Goal: Task Accomplishment & Management: Use online tool/utility

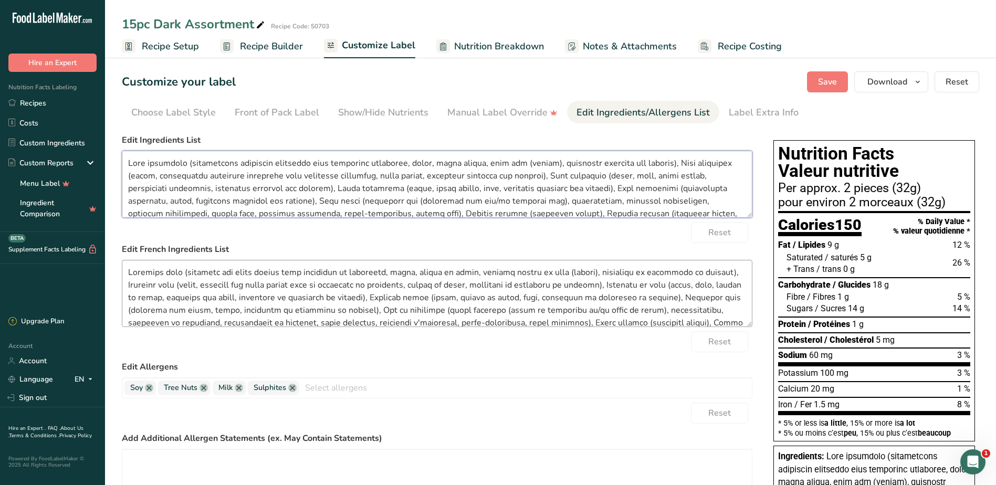
scroll to position [71, 0]
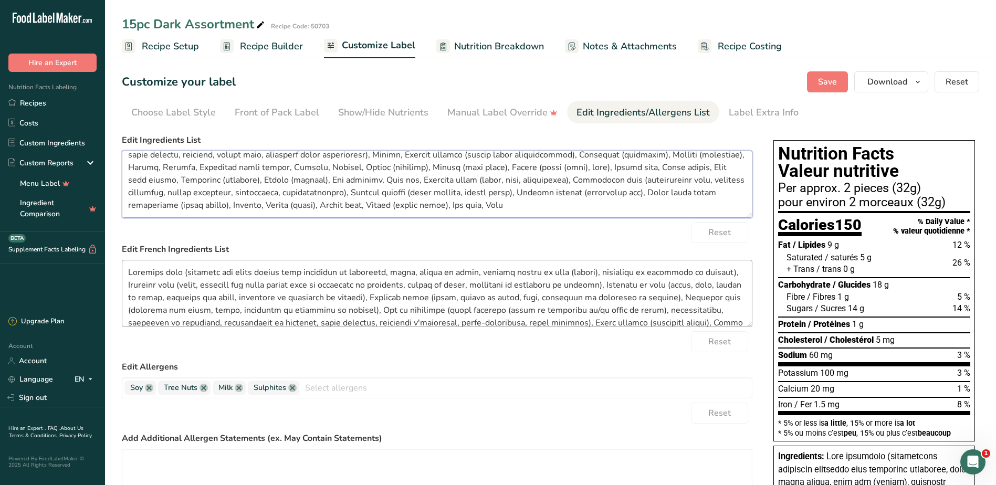
drag, startPoint x: 127, startPoint y: 165, endPoint x: 689, endPoint y: 296, distance: 577.4
click at [689, 296] on form "Edit Ingredients List Reset Edit French Ingredients List Reset Edit Allergens S…" at bounding box center [437, 356] width 631 height 445
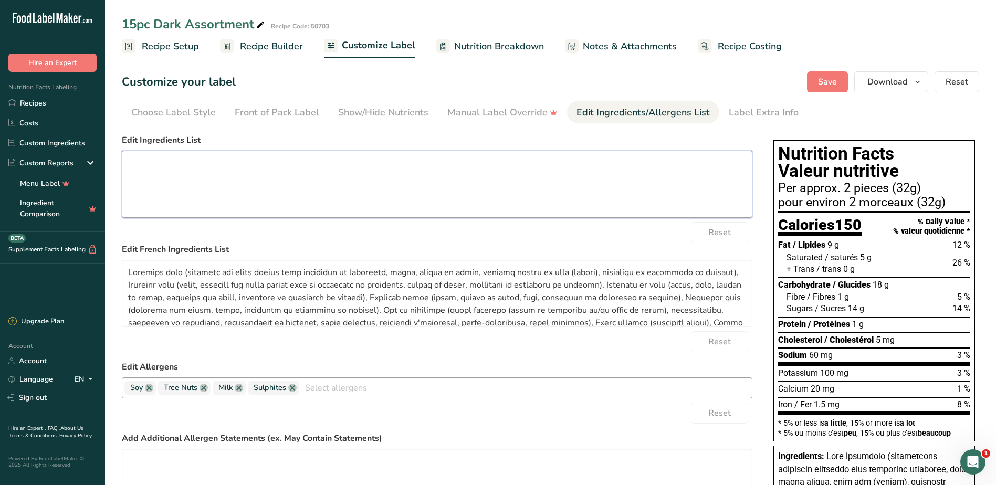
scroll to position [0, 0]
drag, startPoint x: 485, startPoint y: 155, endPoint x: 492, endPoint y: 163, distance: 10.4
click at [485, 155] on textarea at bounding box center [437, 184] width 631 height 67
paste textarea "Dark chocolate (unsweetened chocolate processed with potassium carbonate, sugar…"
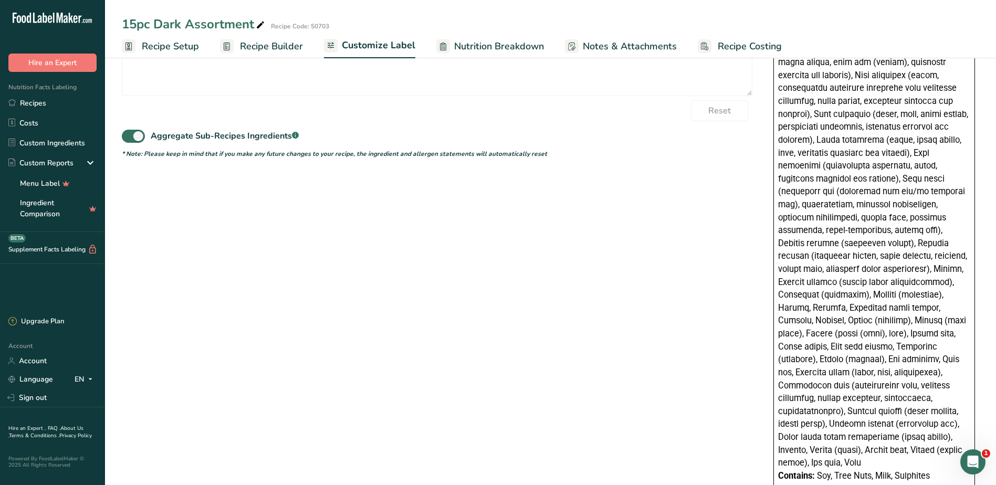
scroll to position [683, 0]
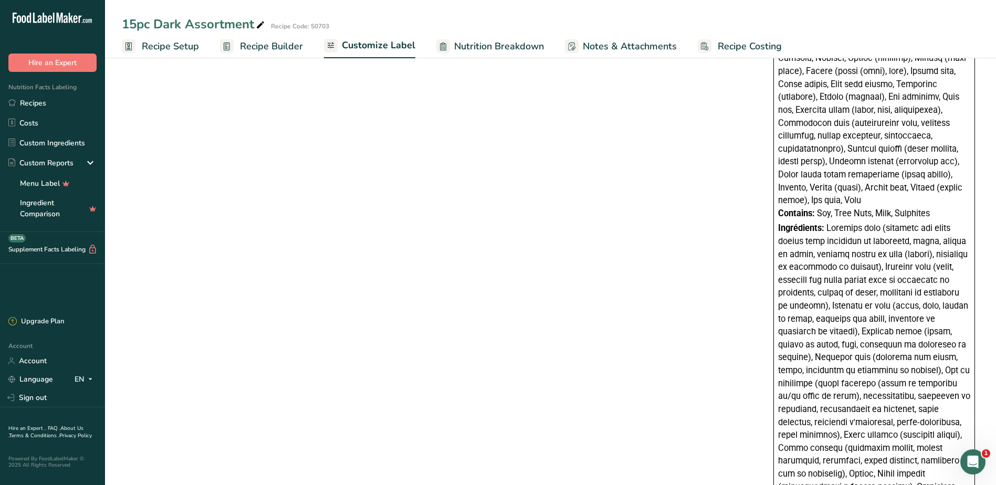
type textarea "Dark chocolate (unsweetened chocolate processed with potassium carbonate, sugar…"
drag, startPoint x: 779, startPoint y: 201, endPoint x: 938, endPoint y: 201, distance: 159.1
click at [938, 207] on div "Contains: Soy, Tree Nuts, Milk, Sulphites" at bounding box center [874, 213] width 192 height 13
copy div "Contains: Soy, Tree Nuts, Milk, Sulphites"
click at [864, 329] on span at bounding box center [874, 454] width 192 height 462
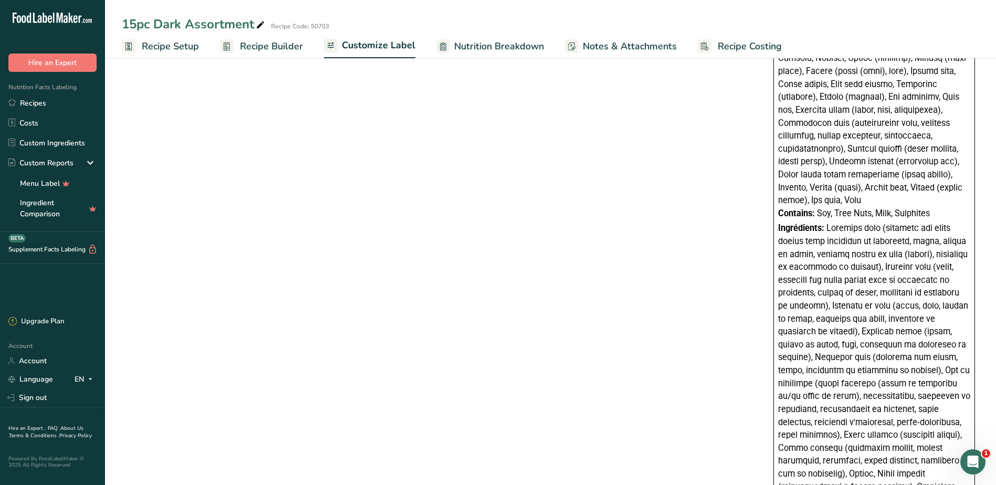
scroll to position [961, 0]
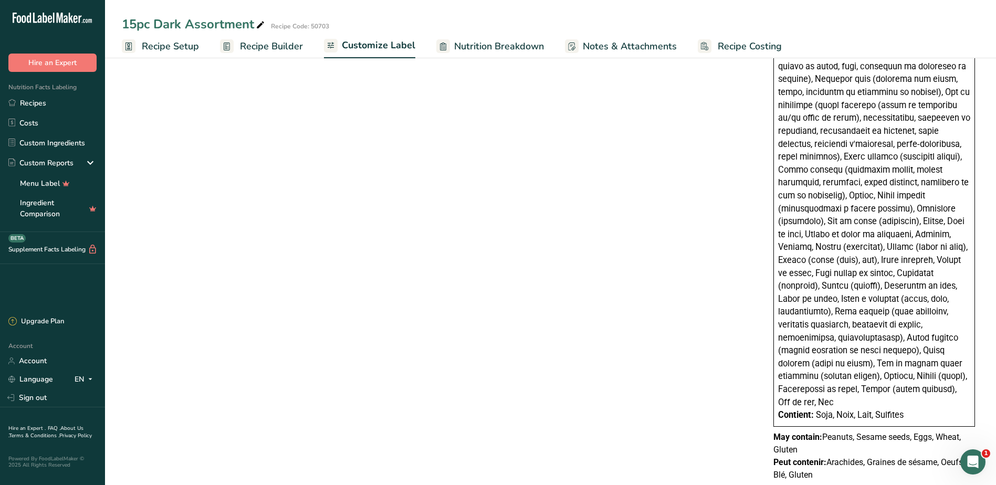
click at [769, 431] on div "May contain: Peanuts, Sesame seeds, Eggs, Wheat, Gluten Peut contenir: Arachide…" at bounding box center [874, 456] width 210 height 50
drag, startPoint x: 774, startPoint y: 411, endPoint x: 810, endPoint y: 419, distance: 37.1
click at [810, 431] on p "May contain: Peanuts, Sesame seeds, Eggs, Wheat, Gluten" at bounding box center [875, 443] width 202 height 25
copy p "May contain: Peanuts, Sesame seeds, Eggs, Wheat, Gluten"
click at [796, 277] on span at bounding box center [874, 176] width 192 height 462
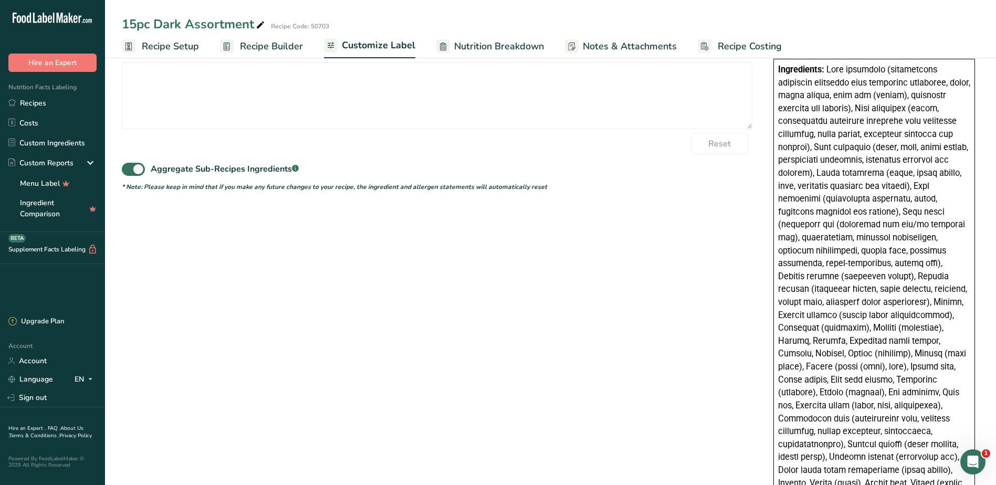
scroll to position [541, 0]
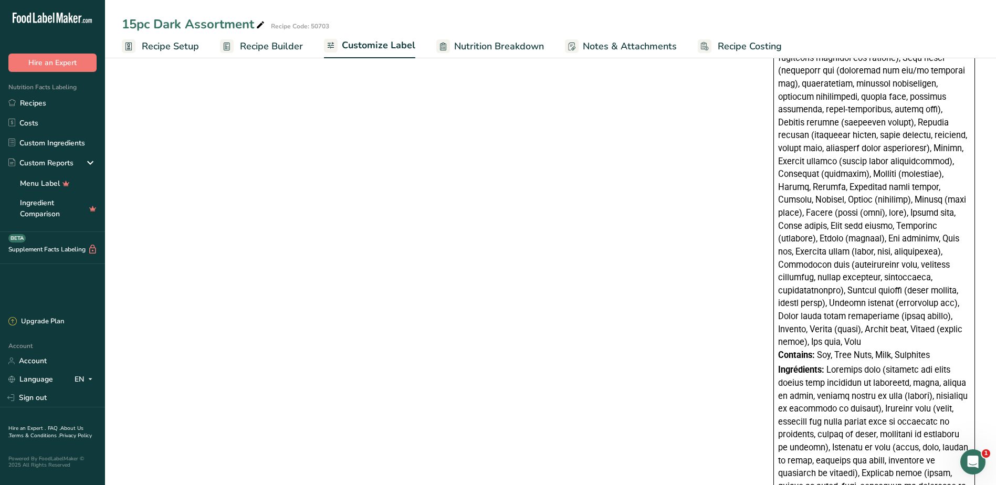
drag, startPoint x: 826, startPoint y: 358, endPoint x: 776, endPoint y: 357, distance: 49.9
click at [776, 357] on div "Ingredients: Contains: Soy, Tree Nuts, Milk, Sulphites Ingrédients: Contient: S…" at bounding box center [875, 376] width 202 height 942
copy span "Ingrédients:"
click at [475, 167] on div "Choose your label style Canadian Standard label USA (FDA) Standard FDA label Ta…" at bounding box center [551, 251] width 858 height 1325
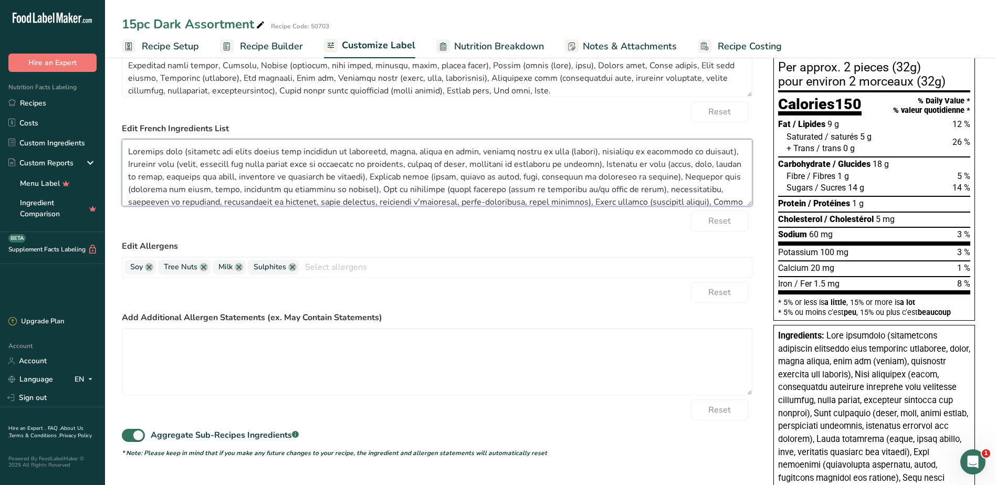
scroll to position [84, 0]
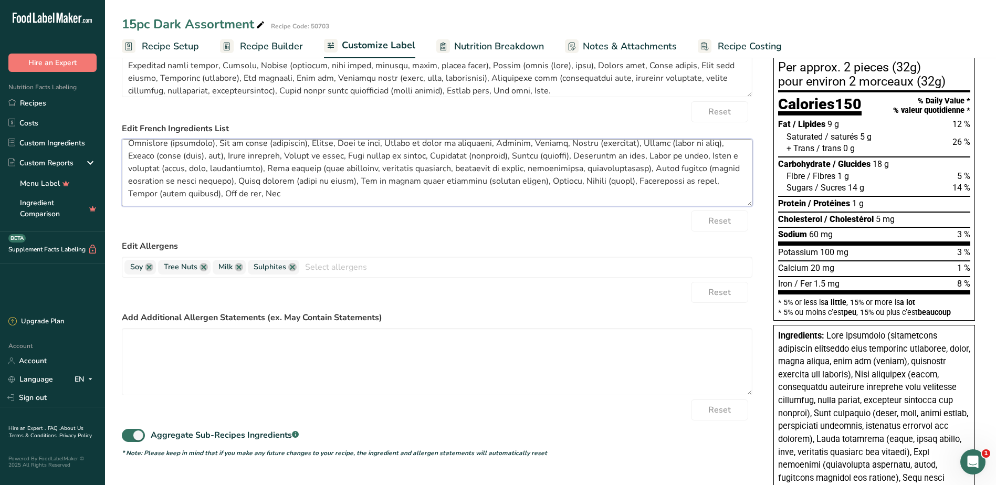
drag, startPoint x: 127, startPoint y: 150, endPoint x: 590, endPoint y: 217, distance: 468.1
click at [590, 217] on form "Edit Ingredients List Reset Edit French Ingredients List Reset Edit Allergens S…" at bounding box center [437, 235] width 631 height 445
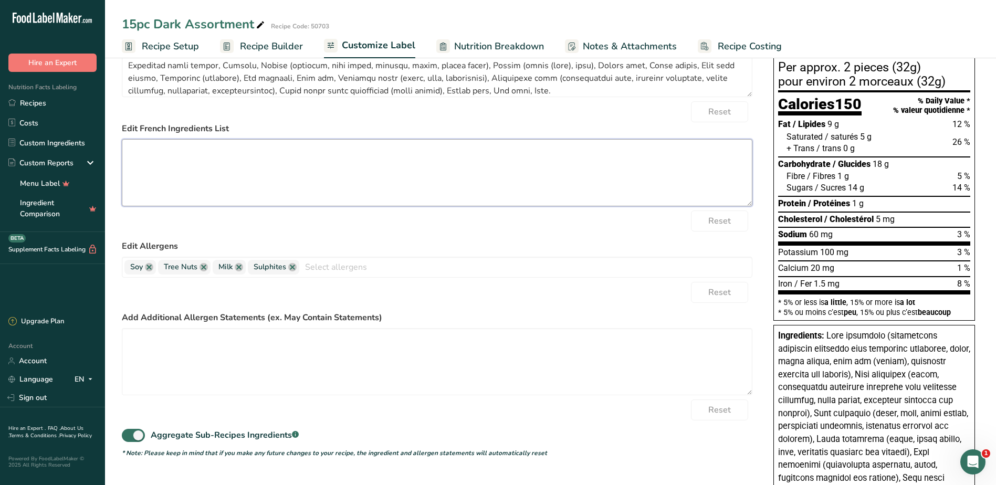
scroll to position [0, 0]
click at [498, 182] on textarea at bounding box center [437, 172] width 631 height 67
paste textarea "Loremips dolo (sitametc adi elits doeius temp incididun ut laboreetd, magna, al…"
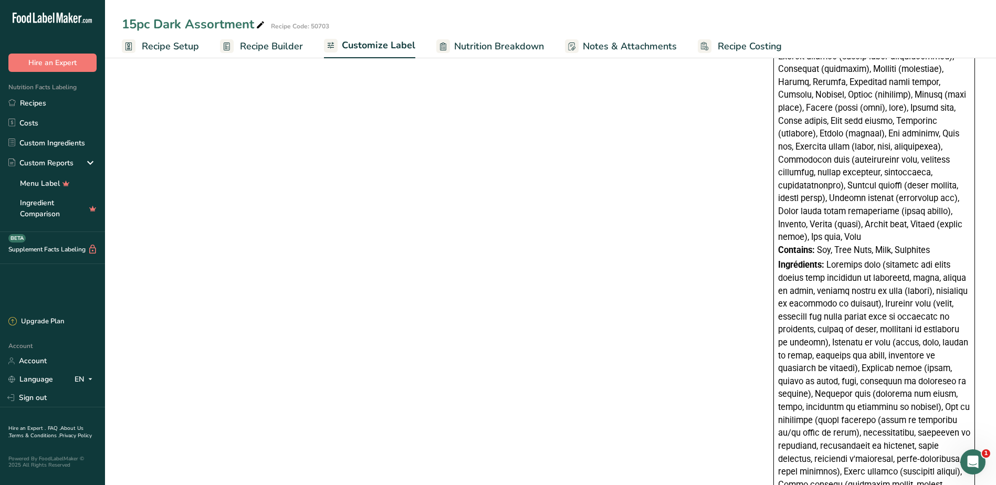
scroll to position [961, 0]
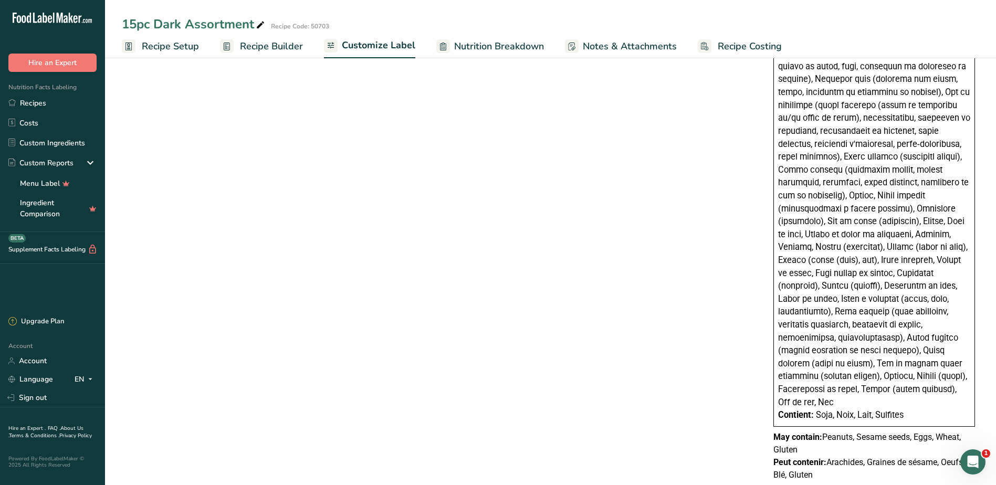
type textarea "Loremips dolo (sitametc adi elits doeius temp incididun ut laboreetd, magna, al…"
drag, startPoint x: 917, startPoint y: 388, endPoint x: 774, endPoint y: 392, distance: 143.9
copy div "Contient: Soja, Noix, Lait, Sulfites"
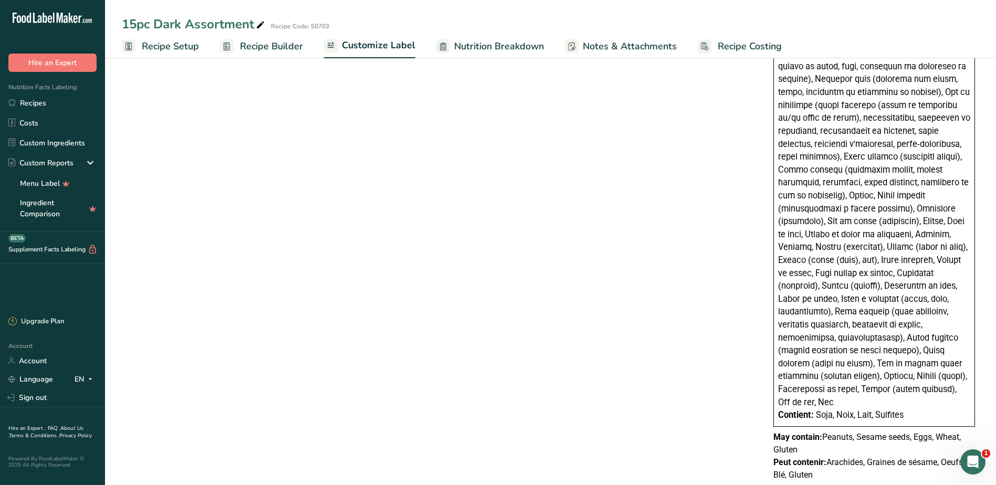
drag, startPoint x: 817, startPoint y: 445, endPoint x: 776, endPoint y: 438, distance: 41.0
click at [776, 456] on p "Peut contenir: Arachides, Graines de sésame, Oeufs, Blé, Gluten" at bounding box center [875, 468] width 202 height 25
copy p "Peut contenir: Arachides, Graines de sésame, Oeufs, Blé, Gluten"
click at [813, 235] on span at bounding box center [874, 176] width 192 height 462
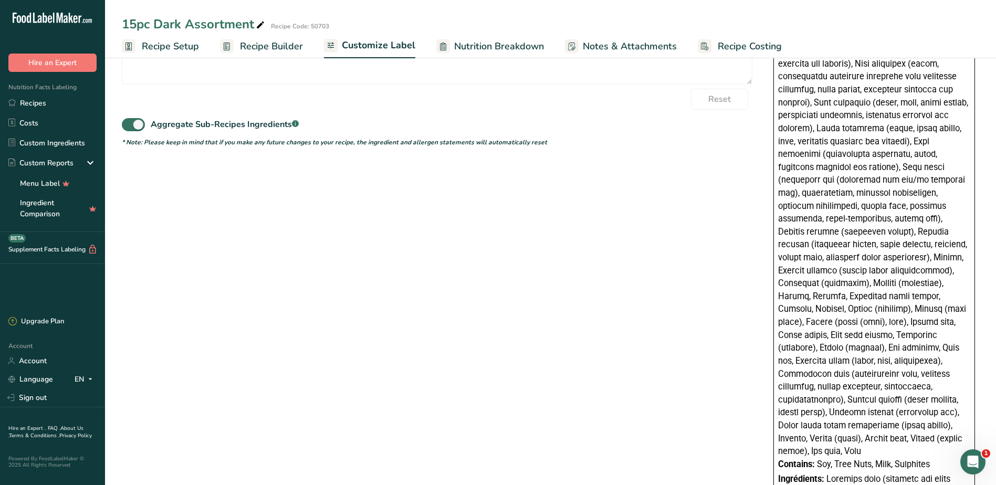
scroll to position [0, 0]
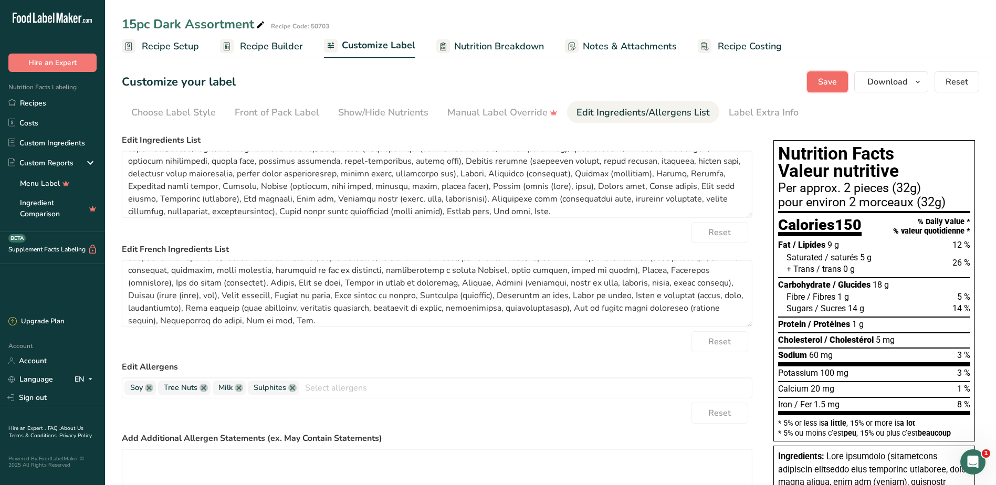
click at [824, 83] on span "Save" at bounding box center [827, 82] width 19 height 13
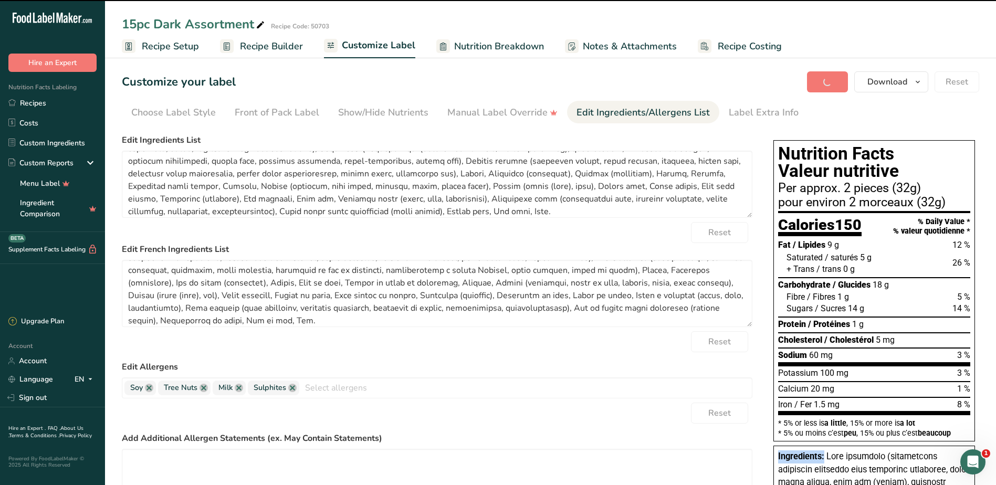
drag, startPoint x: 824, startPoint y: 457, endPoint x: 777, endPoint y: 462, distance: 48.0
copy span "Ingredients:"
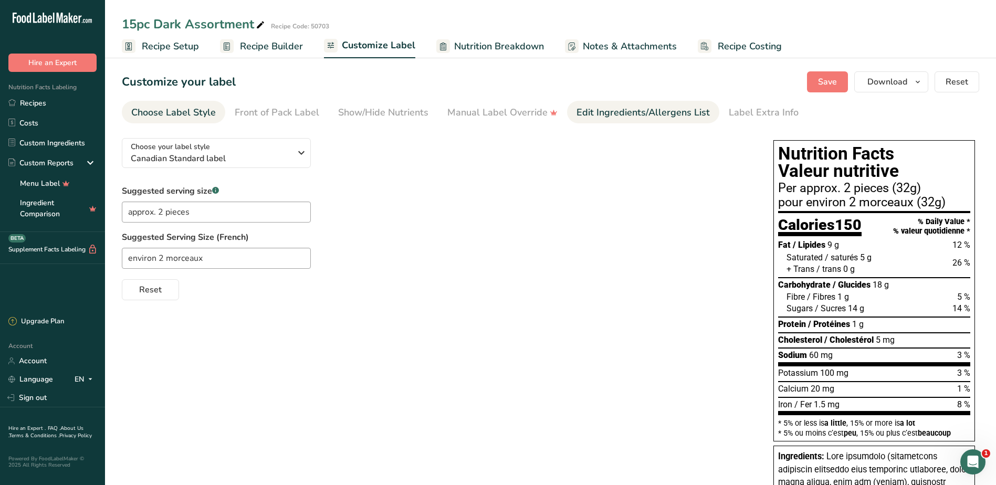
click at [599, 111] on div "Edit Ingredients/Allergens List" at bounding box center [643, 113] width 133 height 14
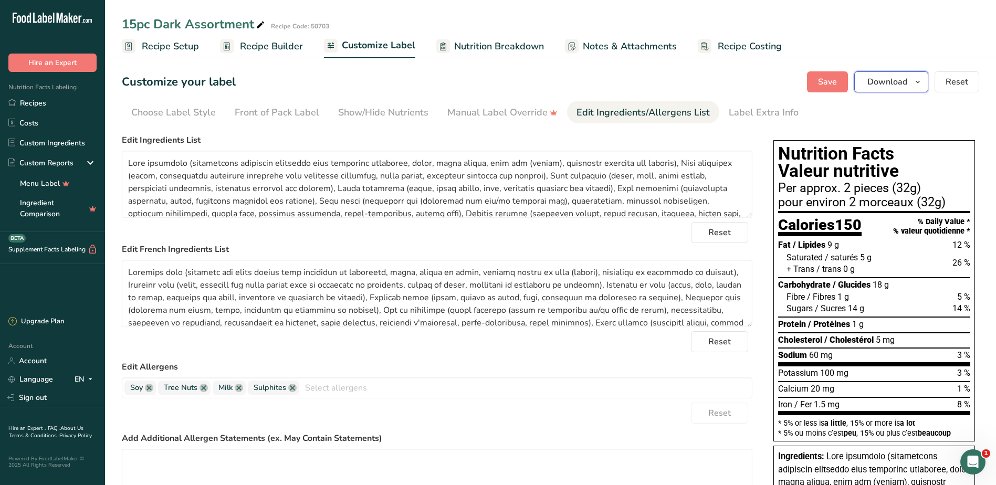
click at [912, 79] on span "button" at bounding box center [918, 82] width 13 height 13
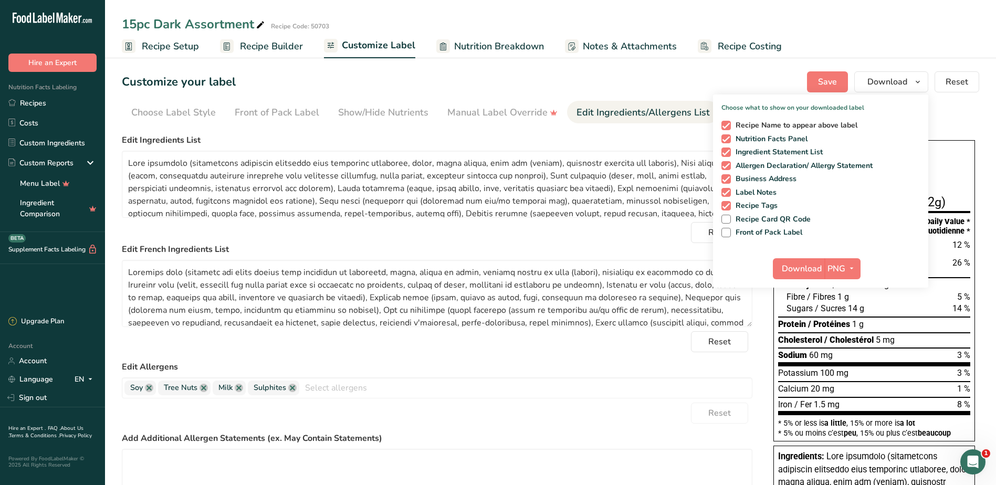
click at [793, 123] on span "Recipe Name to appear above label" at bounding box center [794, 125] width 127 height 9
click at [728, 123] on input "Recipe Name to appear above label" at bounding box center [725, 125] width 7 height 7
checkbox input "false"
click at [760, 232] on span "Front of Pack Label" at bounding box center [767, 232] width 72 height 9
click at [728, 232] on input "Front of Pack Label" at bounding box center [725, 232] width 7 height 7
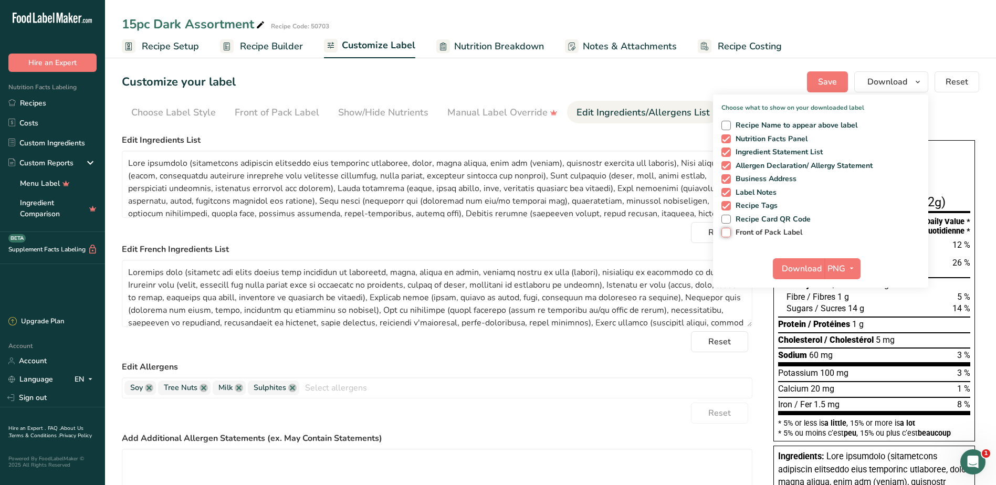
checkbox input "true"
click at [798, 273] on span "Download" at bounding box center [802, 269] width 40 height 13
drag, startPoint x: 57, startPoint y: 102, endPoint x: 511, endPoint y: 444, distance: 568.1
click at [57, 102] on link "Recipes" at bounding box center [52, 103] width 105 height 20
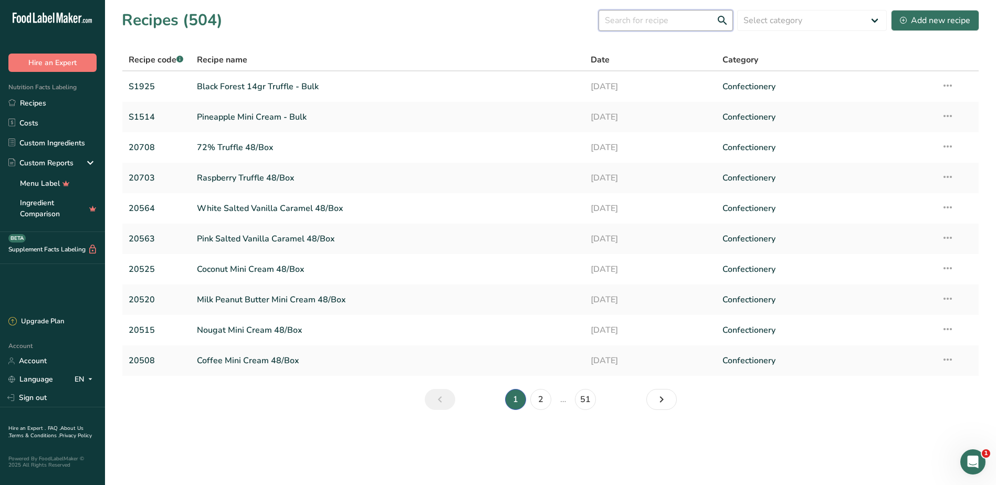
click at [667, 19] on input "text" at bounding box center [666, 20] width 134 height 21
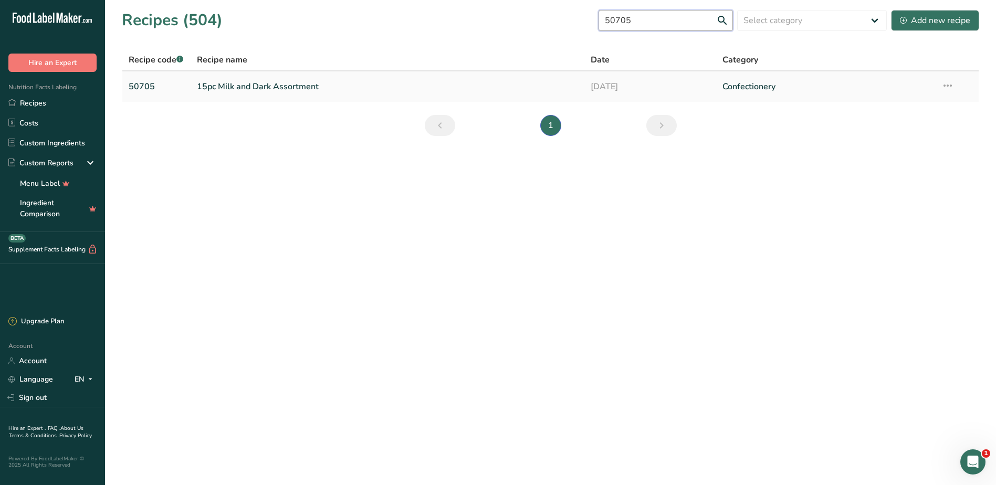
type input "50705"
click at [235, 88] on link "15pc Milk and Dark Assortment" at bounding box center [388, 87] width 382 height 22
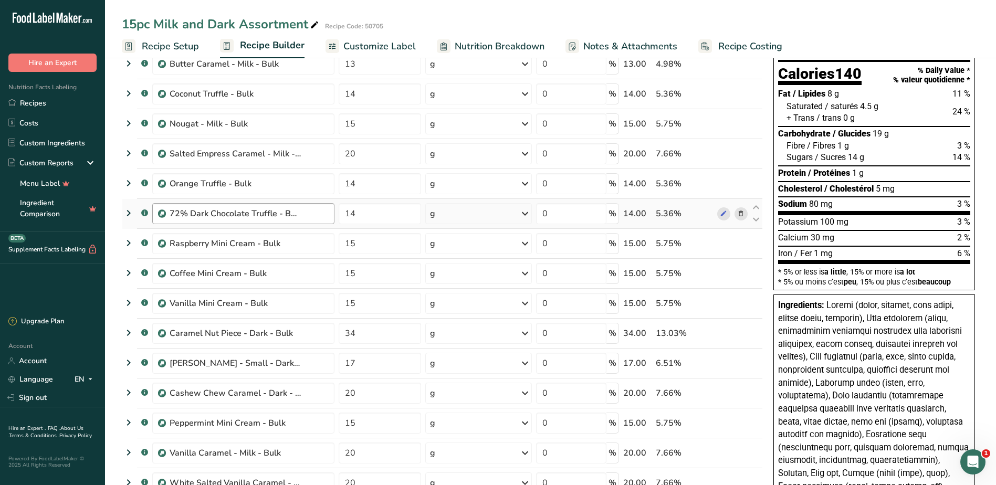
scroll to position [105, 0]
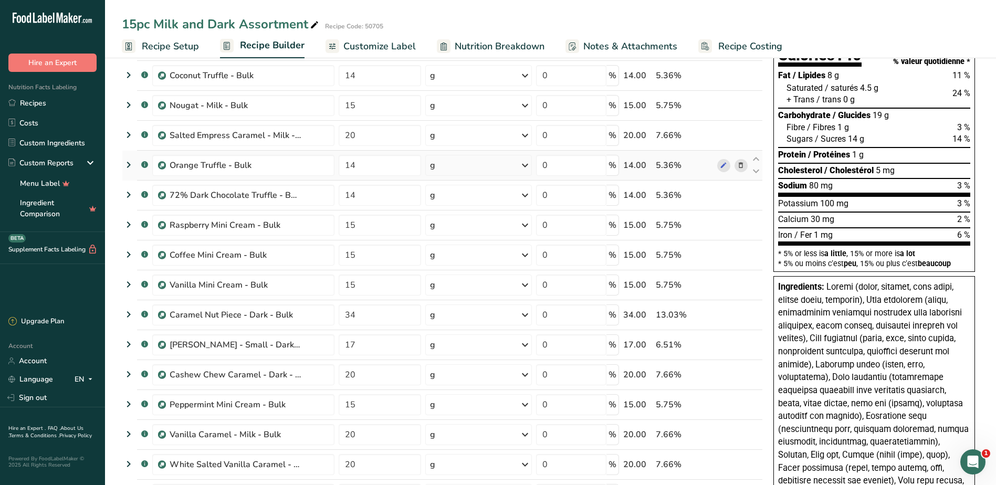
click at [740, 164] on icon at bounding box center [740, 165] width 7 height 11
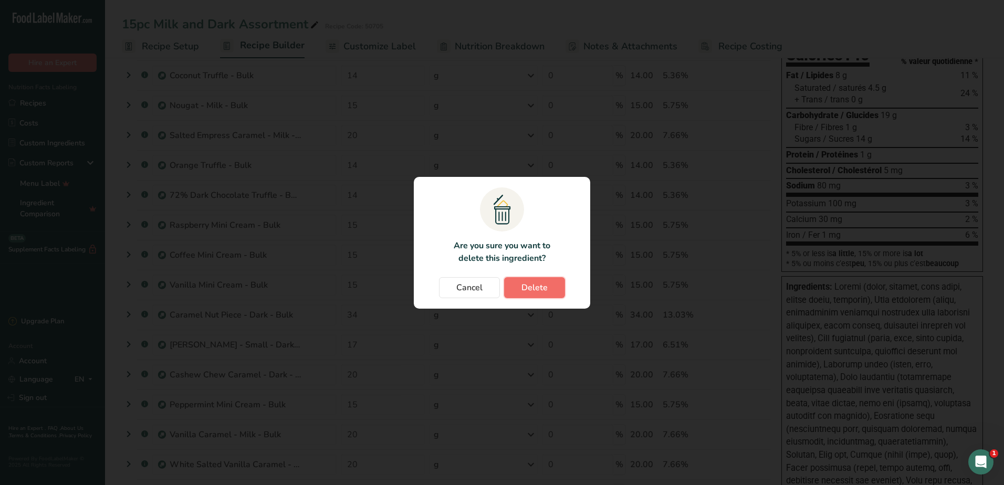
click at [533, 280] on button "Delete" at bounding box center [534, 287] width 61 height 21
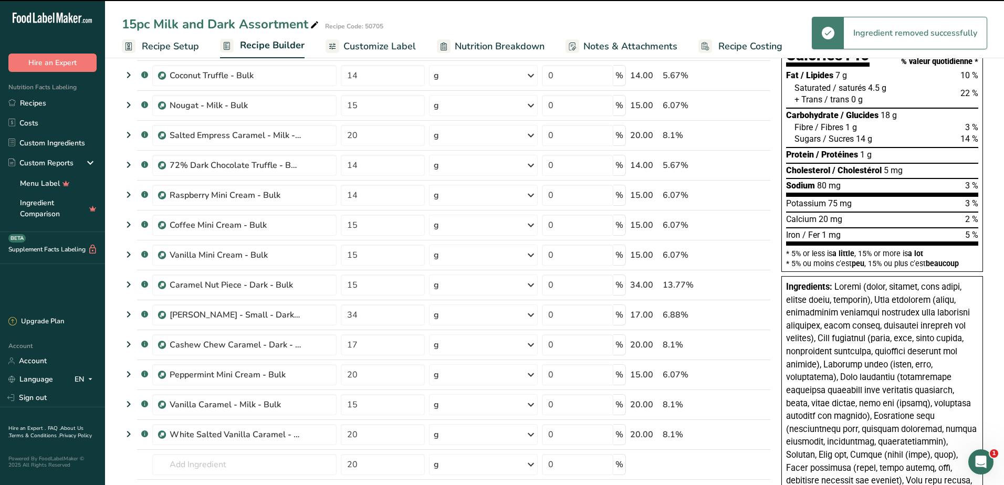
type input "15"
type input "34"
type input "17"
type input "20"
type input "15"
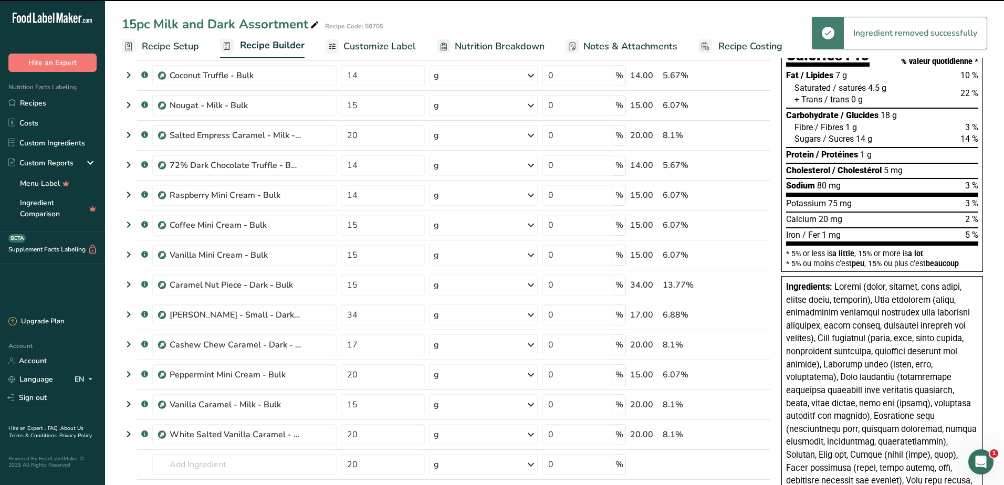
type input "20"
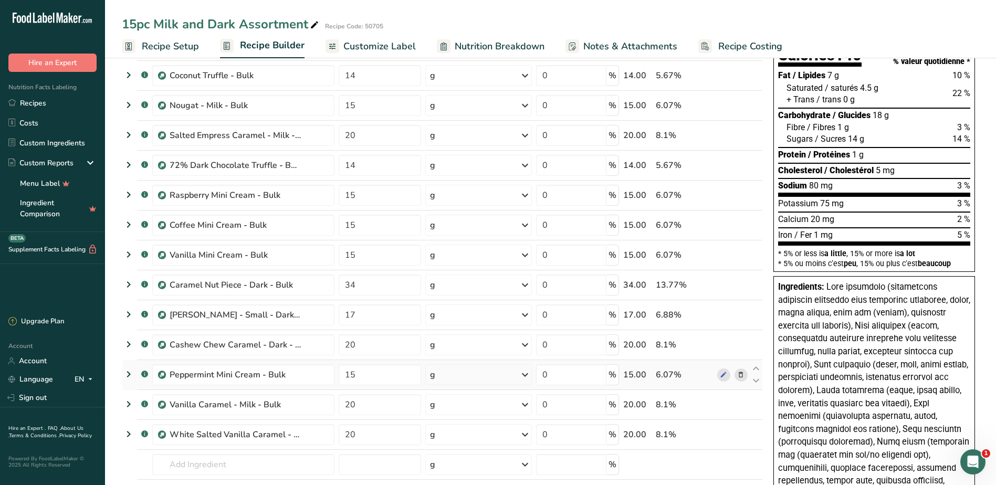
click at [741, 374] on icon at bounding box center [740, 375] width 7 height 11
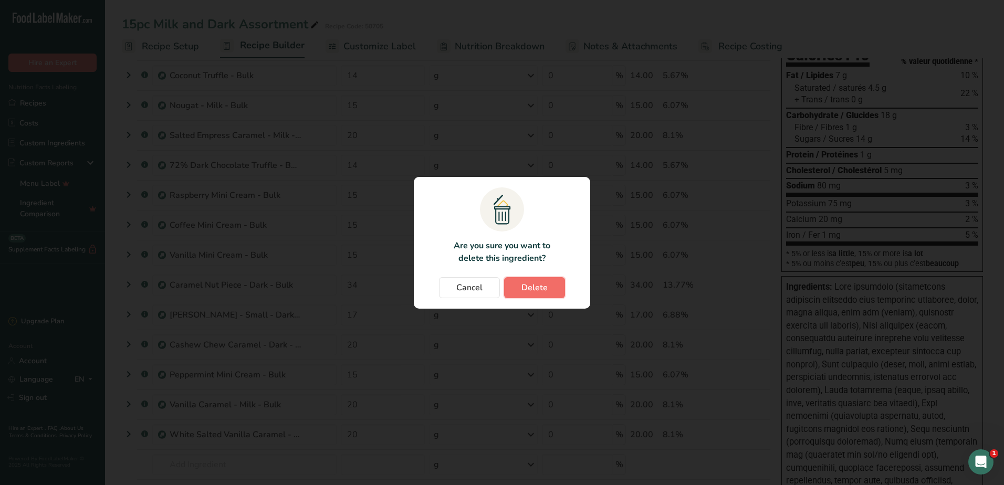
click at [520, 294] on button "Delete" at bounding box center [534, 287] width 61 height 21
type input "20"
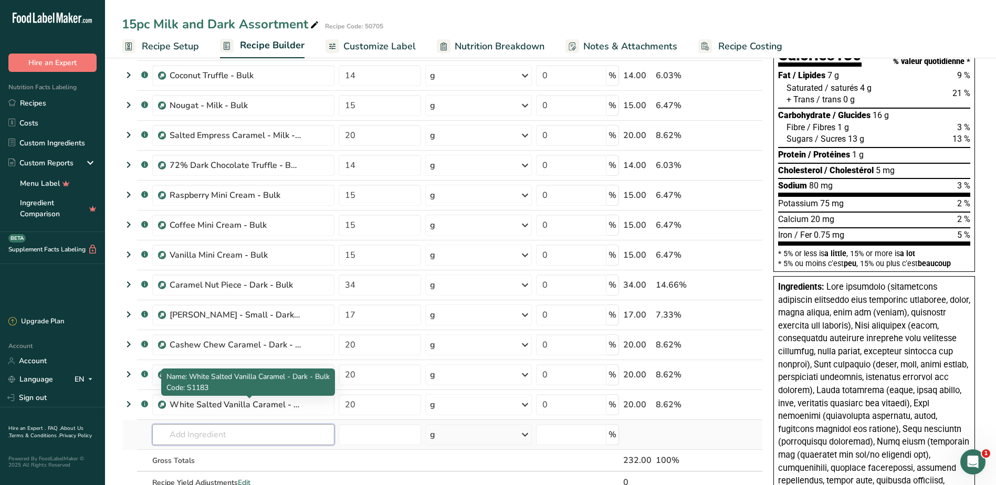
click at [223, 437] on input "text" at bounding box center [243, 434] width 182 height 21
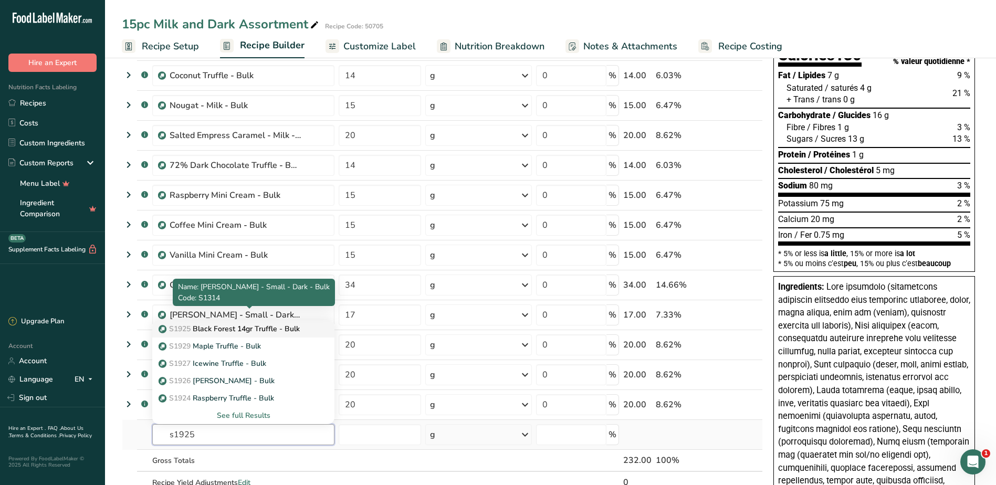
type input "s1925"
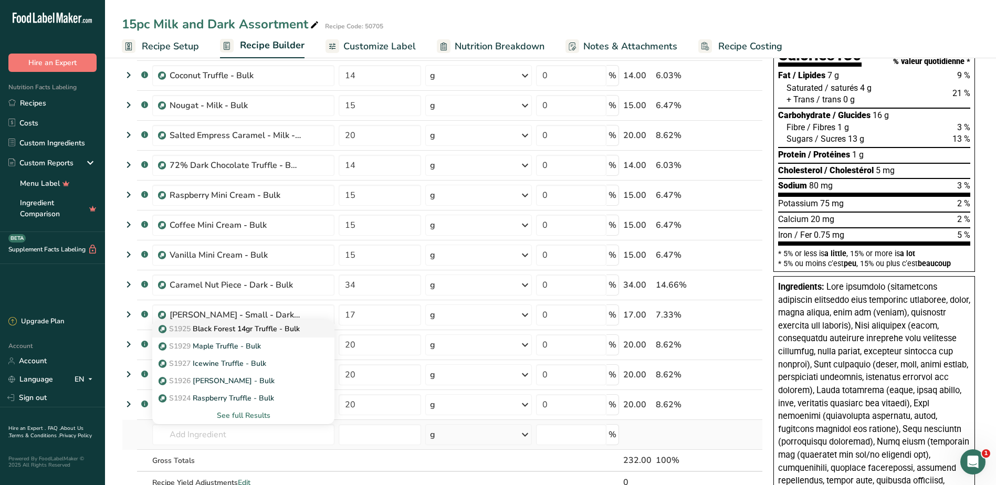
click at [208, 328] on p "S1925 Black Forest 14gr Truffle - Bulk" at bounding box center [230, 328] width 139 height 11
type input "Black Forest 14gr Truffle - Bulk"
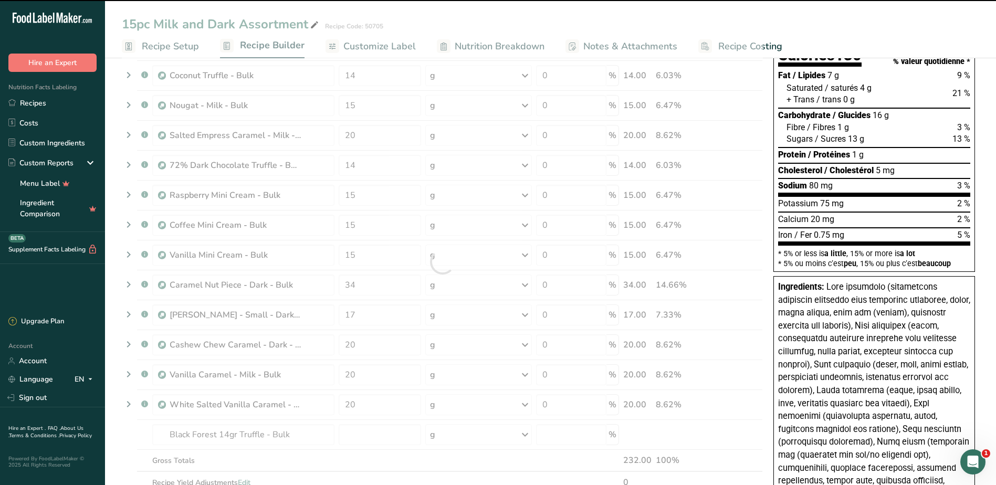
type input "0"
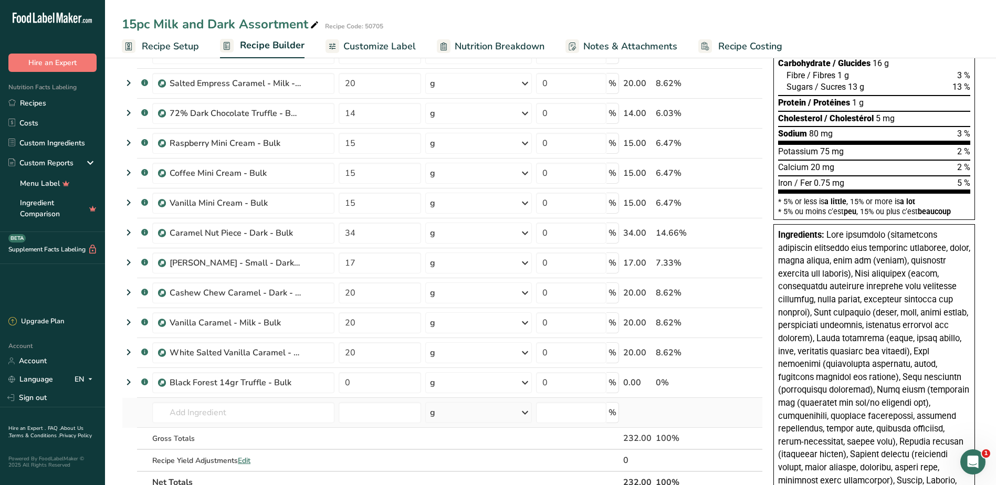
scroll to position [158, 0]
click at [377, 380] on input "0" at bounding box center [380, 382] width 82 height 21
type input "14"
click at [195, 410] on input "text" at bounding box center [243, 412] width 182 height 21
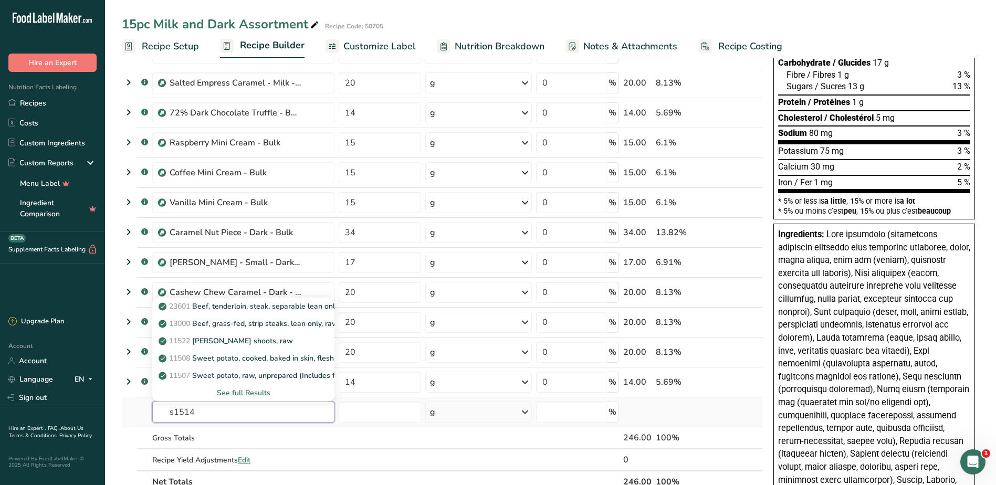
type input "s1514"
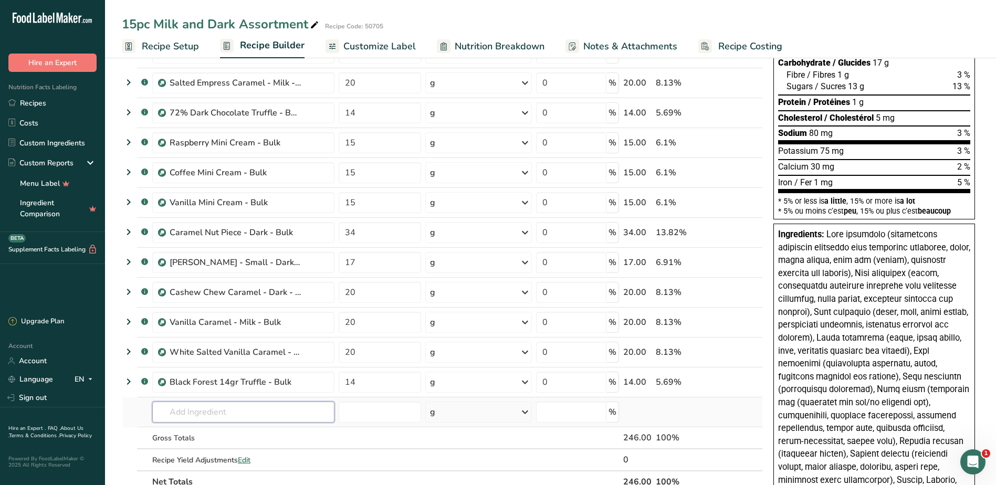
click at [195, 410] on input "text" at bounding box center [243, 412] width 182 height 21
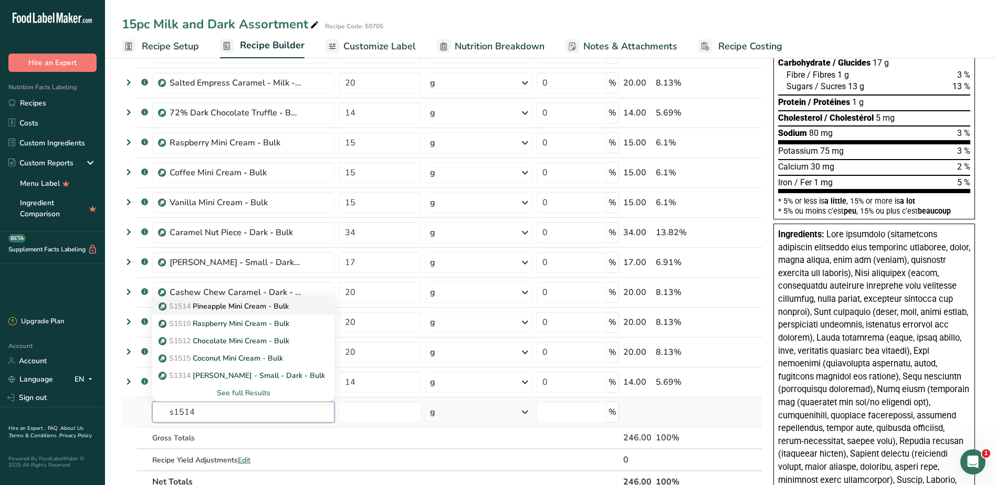
type input "s1514"
click at [212, 306] on p "S1514 Pineapple Mini Cream - Bulk" at bounding box center [225, 306] width 128 height 11
type input "Pineapple Mini Cream - Bulk"
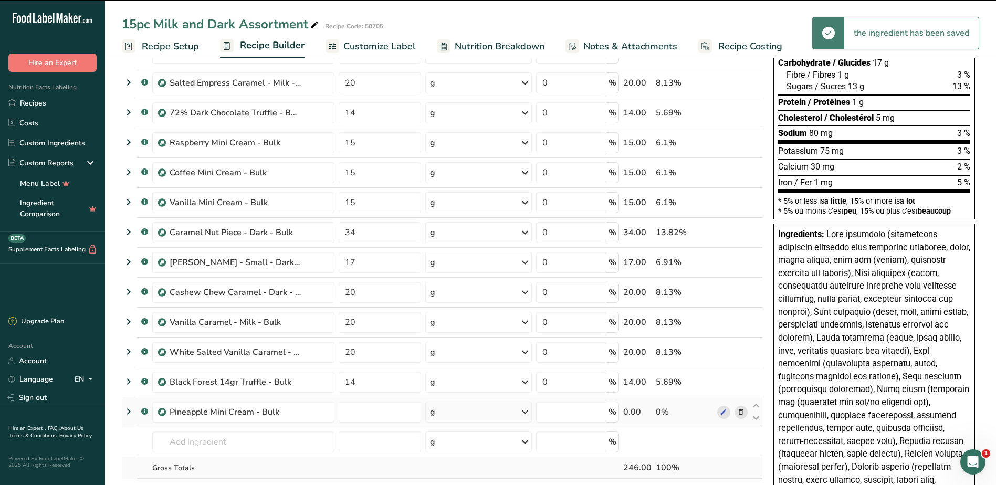
type input "0"
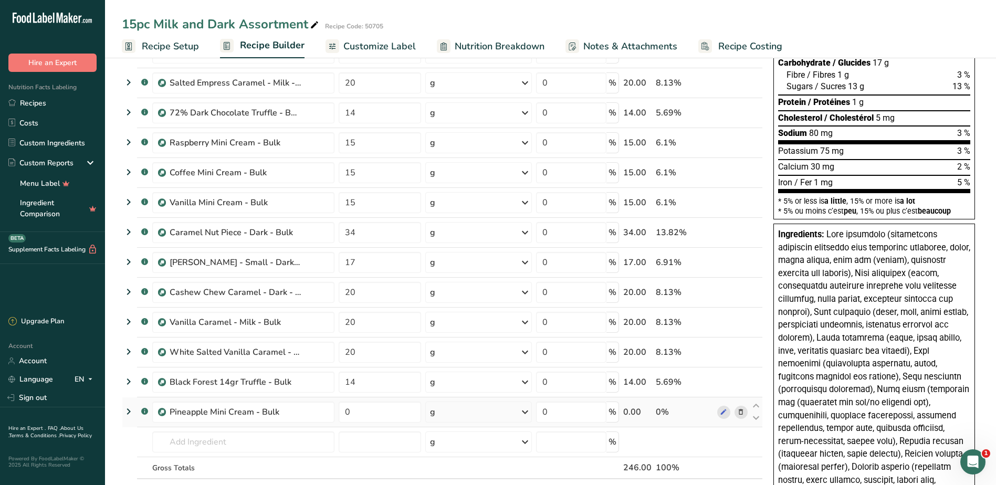
click at [390, 423] on td "0" at bounding box center [380, 413] width 87 height 30
click at [378, 416] on input "0" at bounding box center [380, 412] width 82 height 21
type input "15"
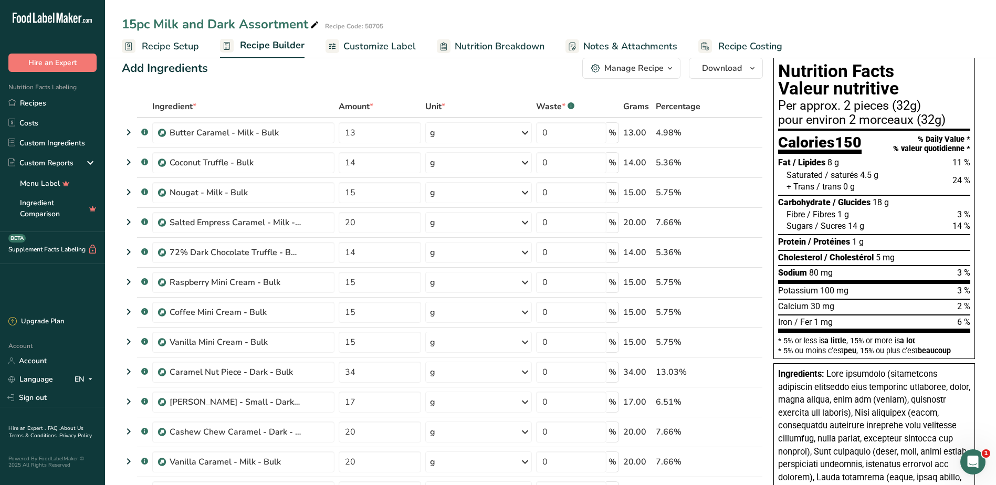
scroll to position [0, 0]
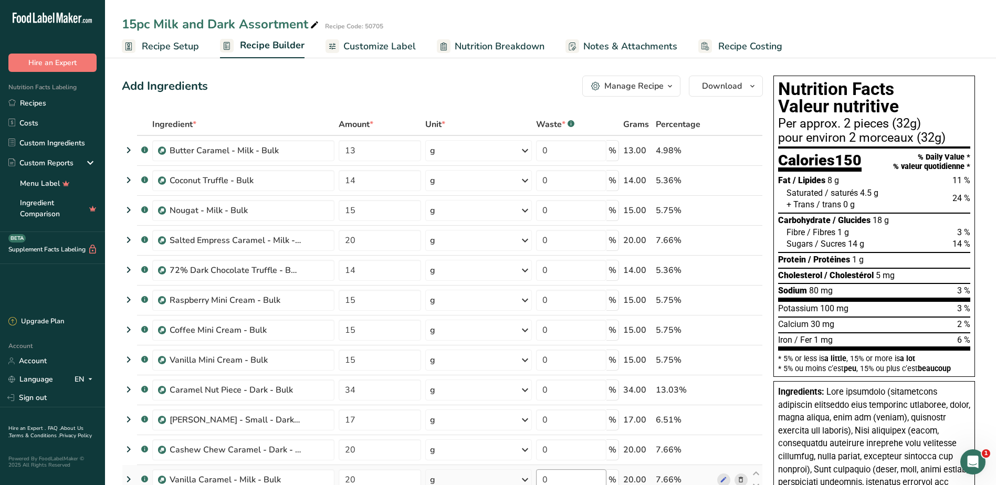
drag, startPoint x: 361, startPoint y: 45, endPoint x: 592, endPoint y: 479, distance: 492.4
click at [361, 45] on span "Customize Label" at bounding box center [379, 46] width 72 height 14
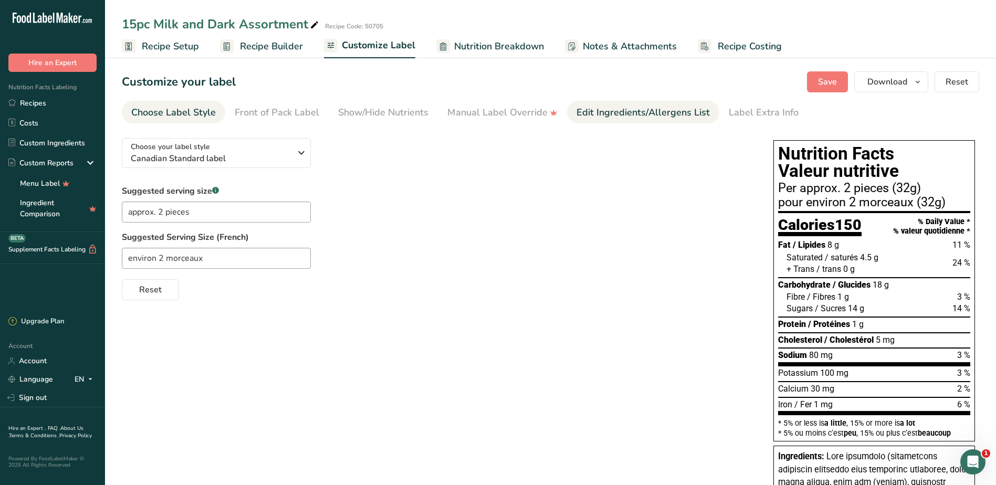
click at [624, 112] on div "Edit Ingredients/Allergens List" at bounding box center [643, 113] width 133 height 14
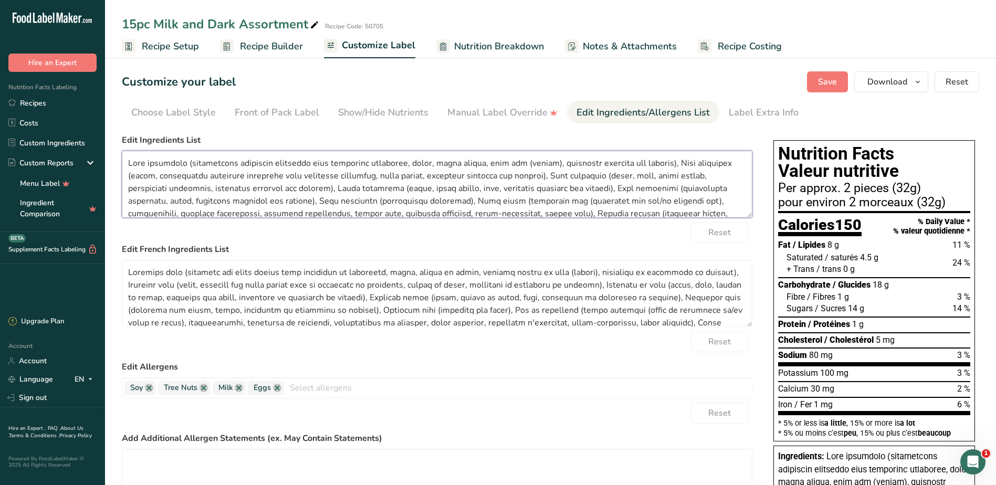
scroll to position [71, 0]
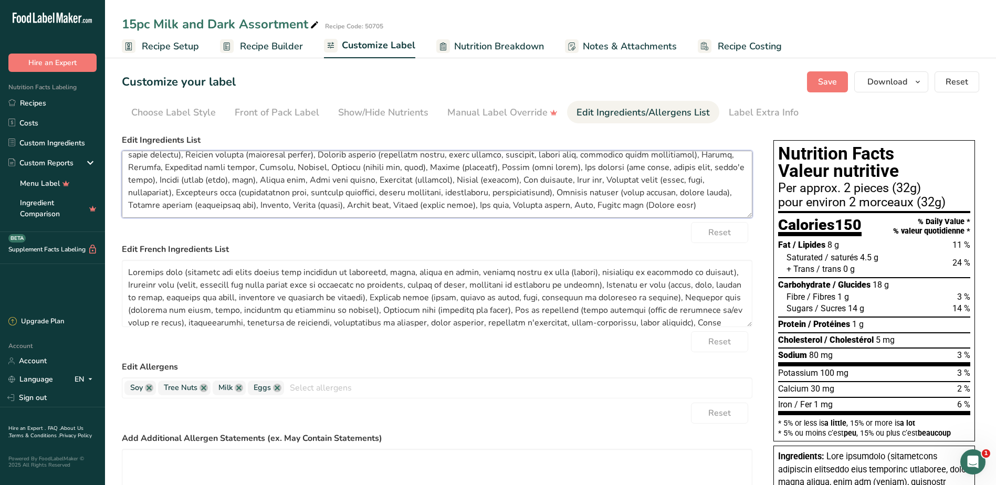
drag, startPoint x: 127, startPoint y: 160, endPoint x: 759, endPoint y: 239, distance: 636.6
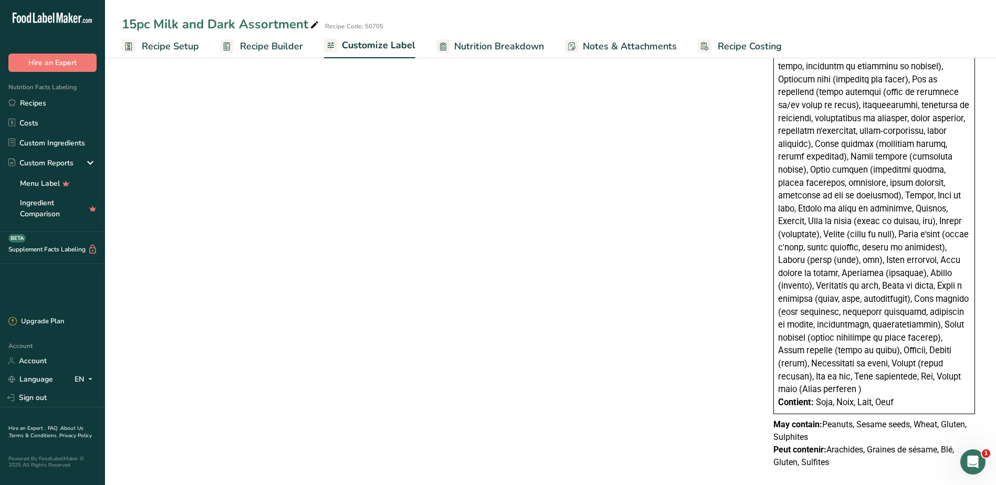
scroll to position [567, 0]
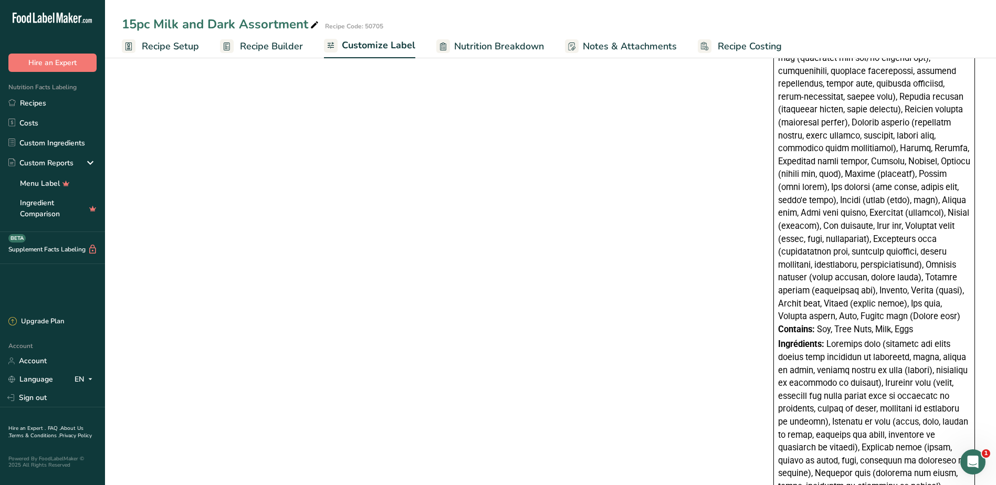
drag, startPoint x: 914, startPoint y: 328, endPoint x: 769, endPoint y: 328, distance: 144.9
click at [769, 328] on div "Choose your label style Canadian Standard label USA (FDA) Standard FDA label Ta…" at bounding box center [551, 232] width 858 height 1339
copy div "Contains: Soy, Tree Nuts, Milk, Eggs"
click at [818, 336] on div "Contains: Soy, Tree Nuts, Milk, Eggs" at bounding box center [874, 329] width 192 height 13
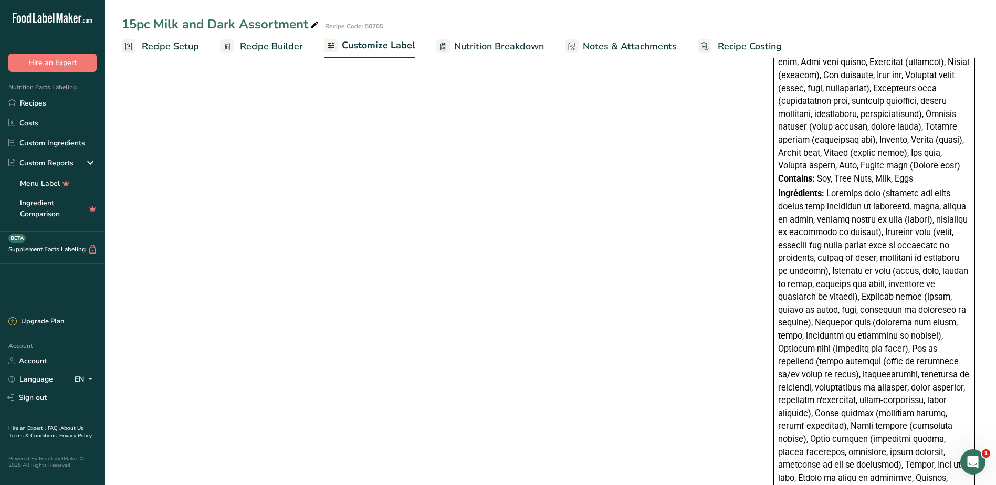
scroll to position [987, 0]
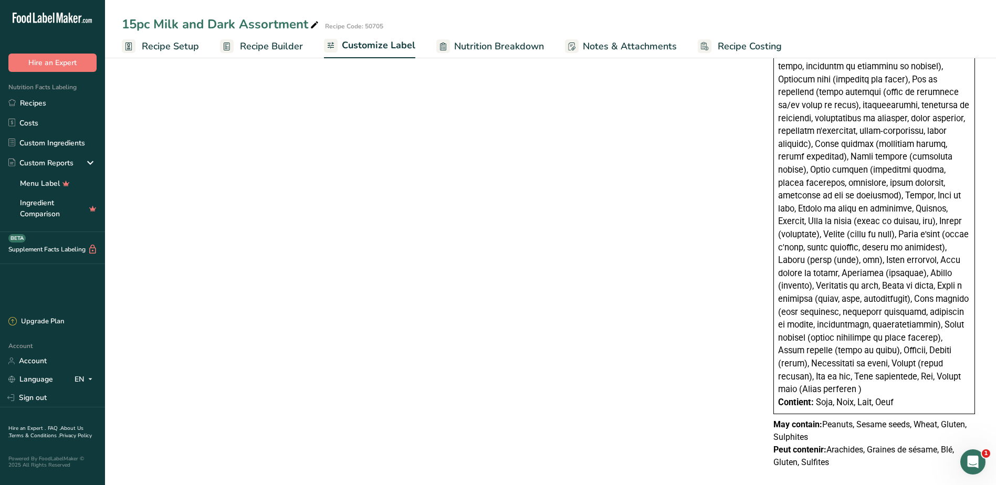
drag, startPoint x: 841, startPoint y: 446, endPoint x: 774, endPoint y: 433, distance: 68.5
click at [774, 444] on p "Peut contenir: Arachides, Graines de sésame, Blé, Gluten, Sulfites" at bounding box center [875, 456] width 202 height 25
copy p "Peut contenir: Arachides, Graines de sésame, Blé, Gluten, Sulfites"
click at [795, 425] on p "May contain: Peanuts, Sesame seeds, Wheat, Gluten, Sulphites" at bounding box center [875, 431] width 202 height 25
drag, startPoint x: 813, startPoint y: 424, endPoint x: 750, endPoint y: 409, distance: 64.7
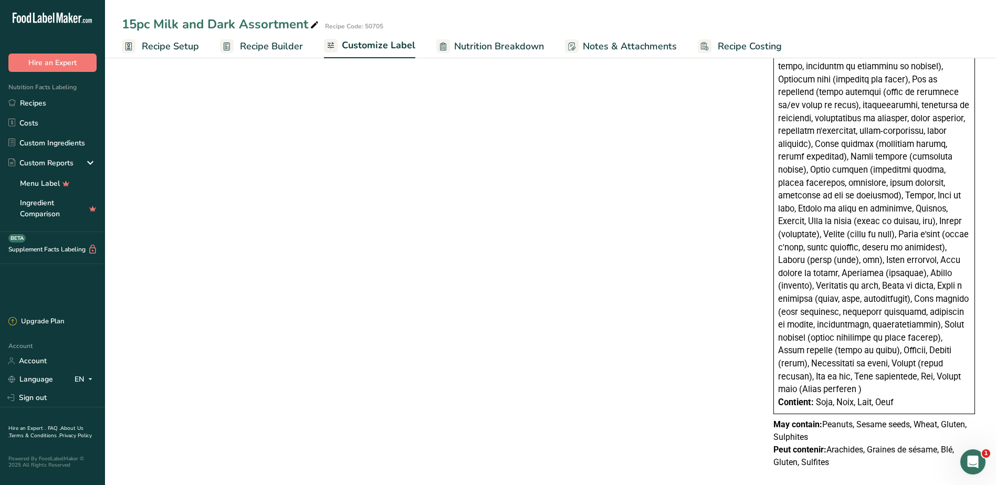
copy p "May contain: Peanuts, Sesame seeds, Wheat, Gluten, Sulphites"
click at [830, 214] on div "Ingrédients:" at bounding box center [874, 157] width 192 height 478
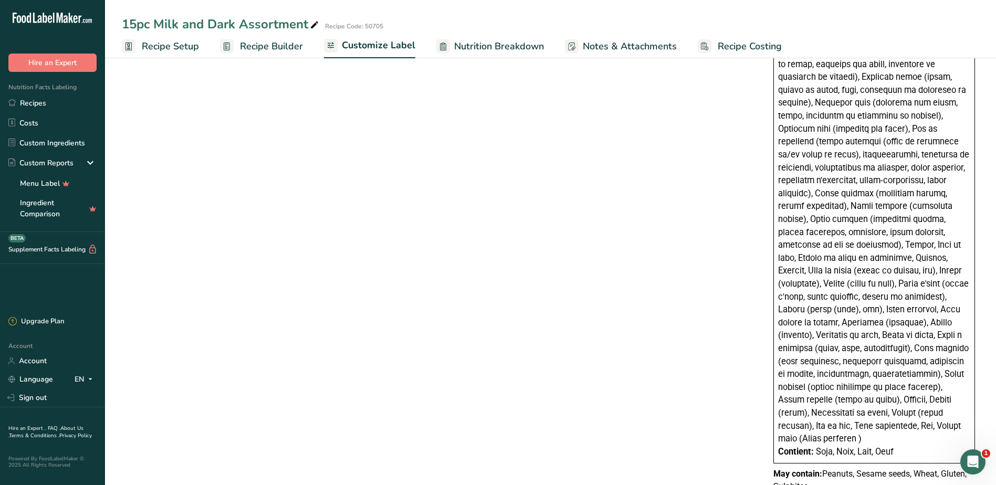
scroll to position [567, 0]
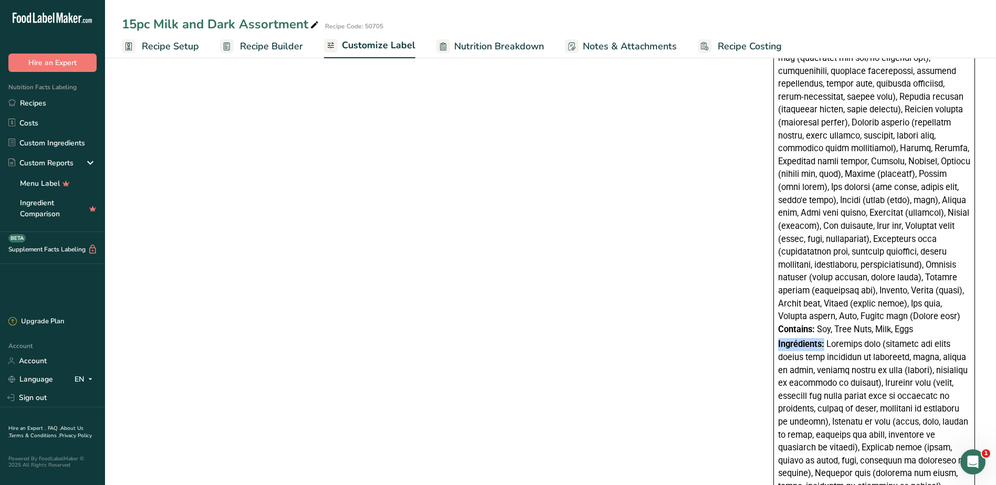
drag, startPoint x: 825, startPoint y: 343, endPoint x: 767, endPoint y: 342, distance: 58.3
click at [767, 342] on div "Choose your label style Canadian Standard label USA (FDA) Standard FDA label Ta…" at bounding box center [551, 232] width 858 height 1339
copy span "Ingrédients:"
click at [674, 283] on div "Choose your label style Canadian Standard label USA (FDA) Standard FDA label Ta…" at bounding box center [551, 232] width 858 height 1339
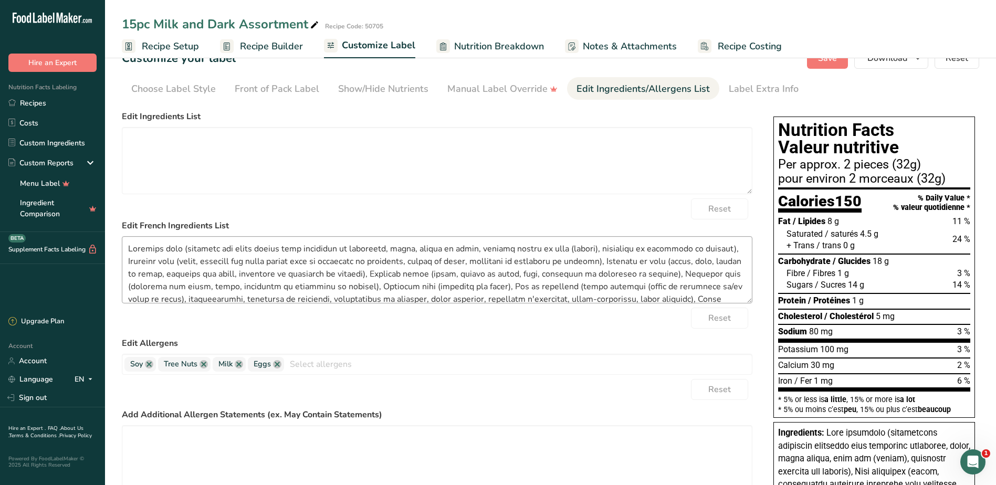
scroll to position [0, 0]
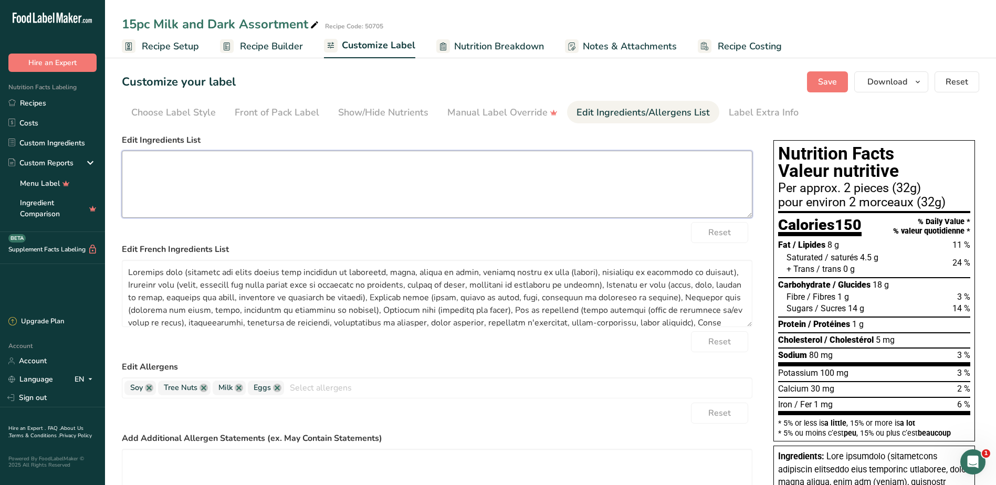
click at [484, 177] on textarea at bounding box center [437, 184] width 631 height 67
paste textarea "Dark chocolate (unsweetened chocolate processed with potassium carbonate, sugar…"
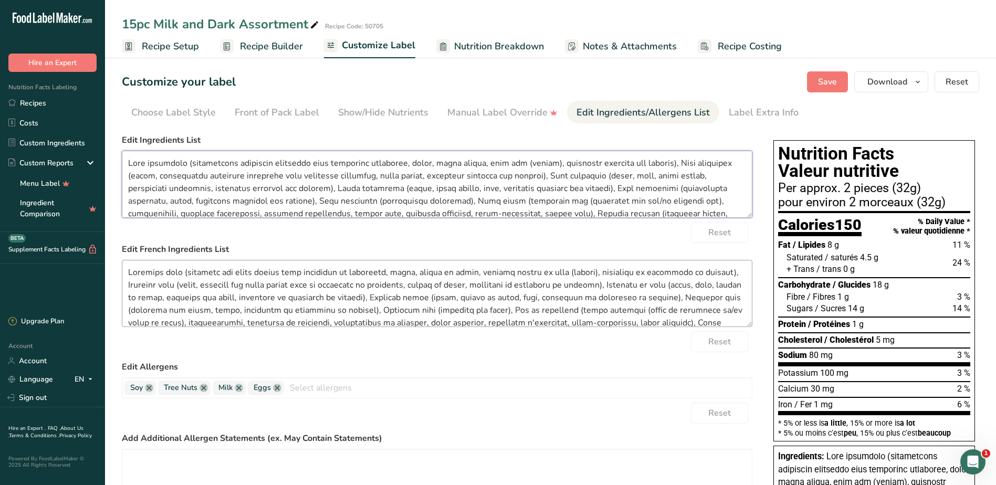
scroll to position [53, 0]
type textarea "Dark chocolate (unsweetened chocolate processed with potassium carbonate, sugar…"
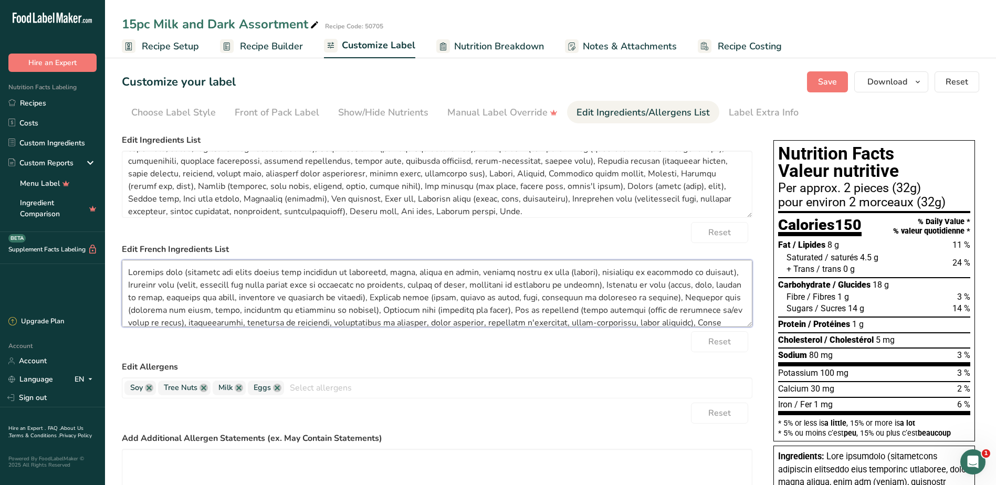
scroll to position [84, 0]
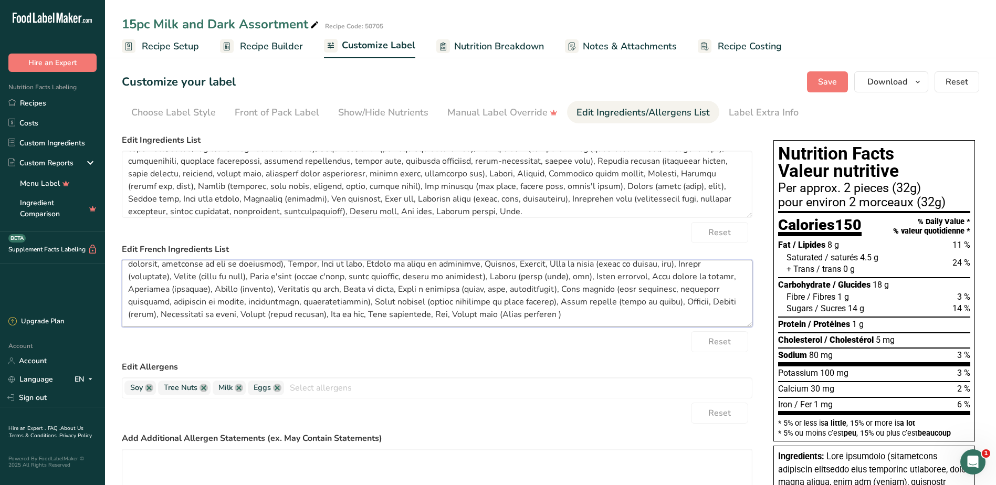
drag, startPoint x: 124, startPoint y: 273, endPoint x: 592, endPoint y: 354, distance: 475.0
click at [592, 354] on form "Edit Ingredients List Reset Edit French Ingredients List Reset Edit Allergens S…" at bounding box center [437, 356] width 631 height 445
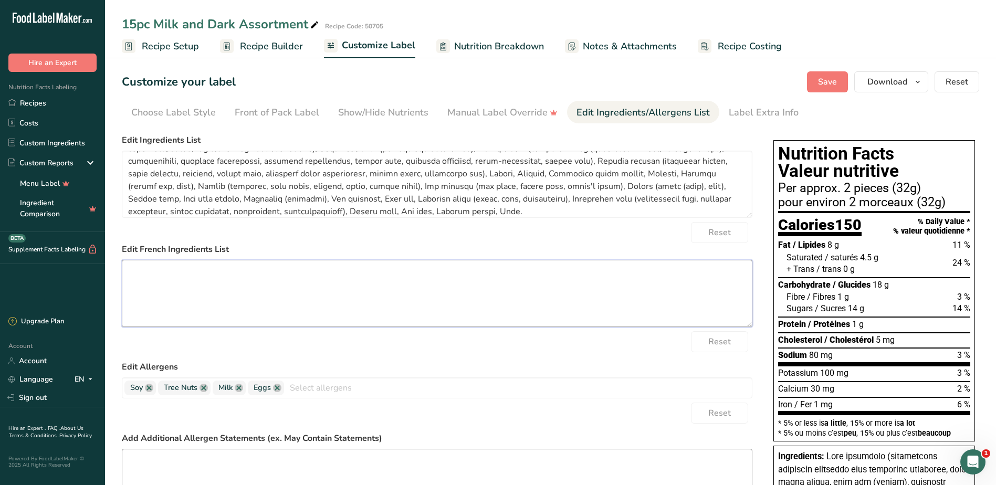
scroll to position [0, 0]
click at [827, 328] on span "/ Protéines" at bounding box center [829, 324] width 42 height 10
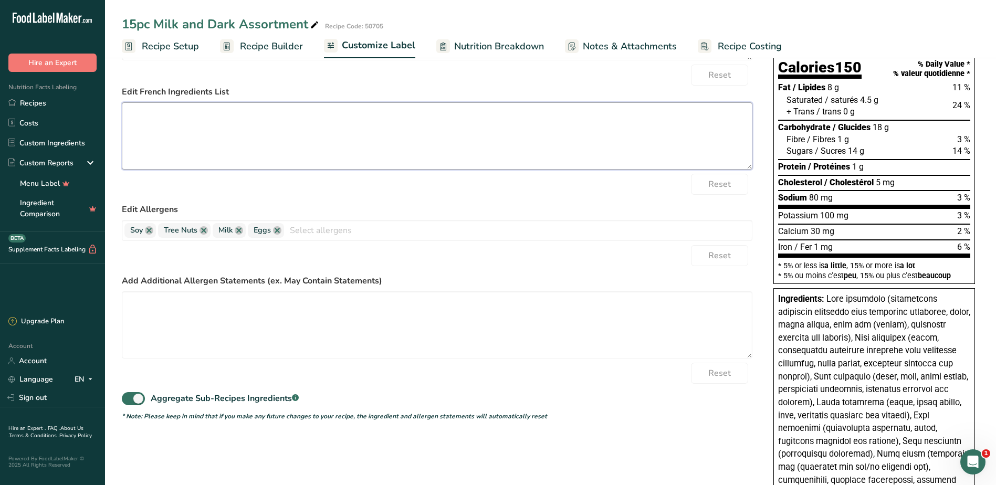
click at [513, 137] on textarea at bounding box center [437, 135] width 631 height 67
paste textarea "Chocolat noir (chocolat non sucré traité avec carbonate de potassium, sucre, be…"
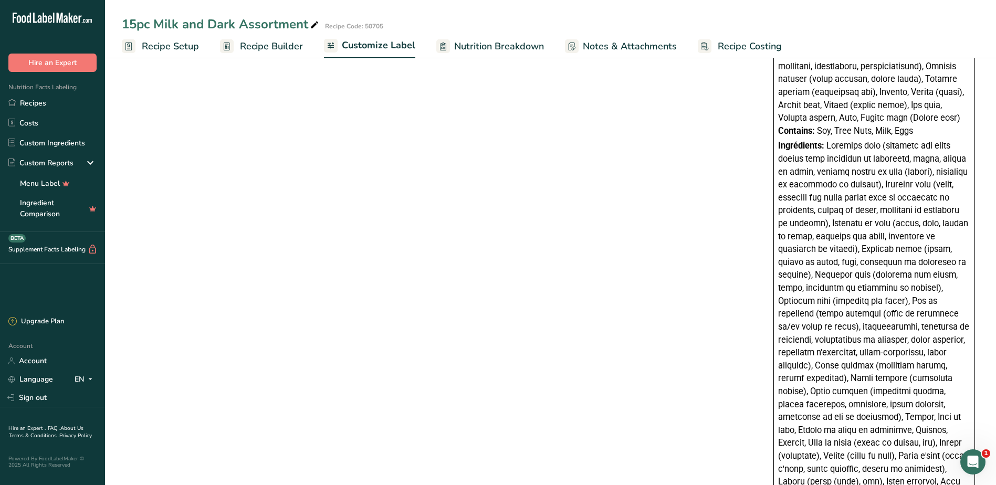
scroll to position [987, 0]
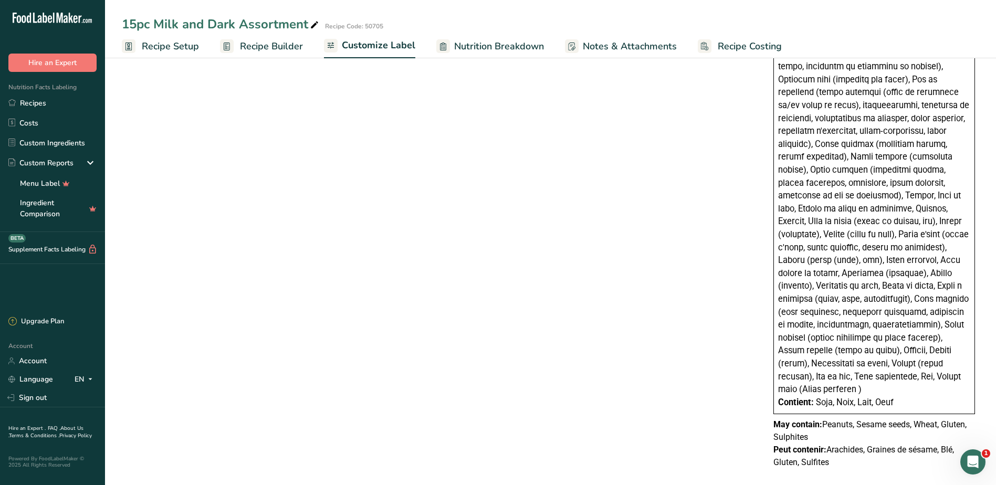
type textarea "Chocolat noir (chocolat non sucré traité avec carbonate de potassium, sucre, be…"
drag, startPoint x: 902, startPoint y: 388, endPoint x: 779, endPoint y: 391, distance: 122.9
click at [779, 396] on div "Contient: Soja, Noix, Lait, Oeuf" at bounding box center [874, 402] width 192 height 13
copy div "Contient: Soja, Noix, Lait, Oeuf"
drag, startPoint x: 837, startPoint y: 416, endPoint x: 842, endPoint y: 456, distance: 40.7
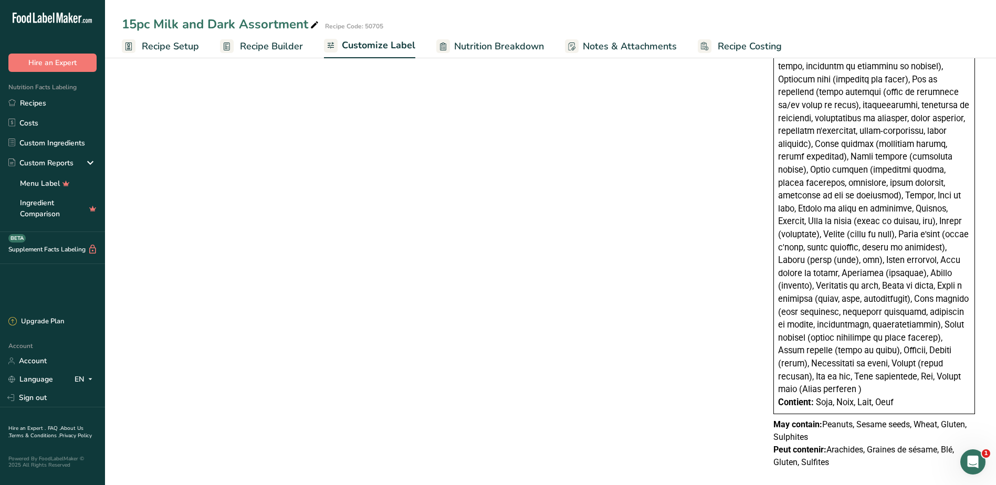
click at [837, 419] on p "May contain: Peanuts, Sesame seeds, Wheat, Gluten, Sulphites" at bounding box center [875, 431] width 202 height 25
drag, startPoint x: 837, startPoint y: 450, endPoint x: 774, endPoint y: 434, distance: 65.0
click at [774, 444] on p "Peut contenir: Arachides, Graines de sésame, Blé, Gluten, Sulfites" at bounding box center [875, 456] width 202 height 25
copy p "Peut contenir: Arachides, Graines de sésame, Blé, Gluten, Sulfites"
click at [844, 299] on span at bounding box center [873, 156] width 191 height 475
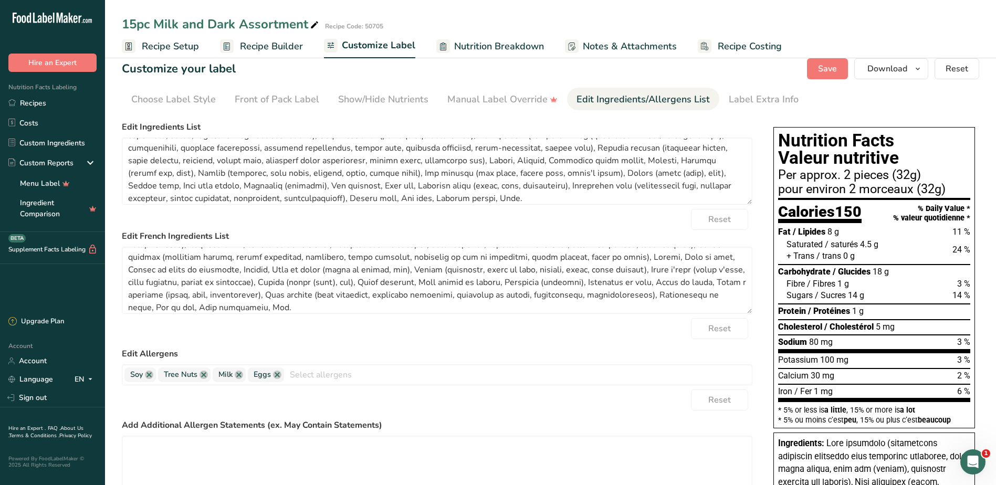
scroll to position [0, 0]
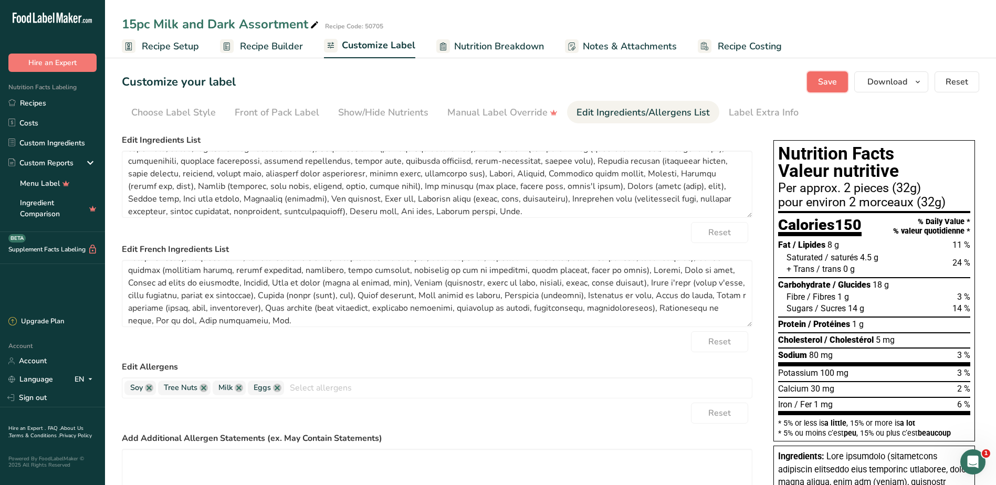
click at [828, 83] on span "Save" at bounding box center [827, 82] width 19 height 13
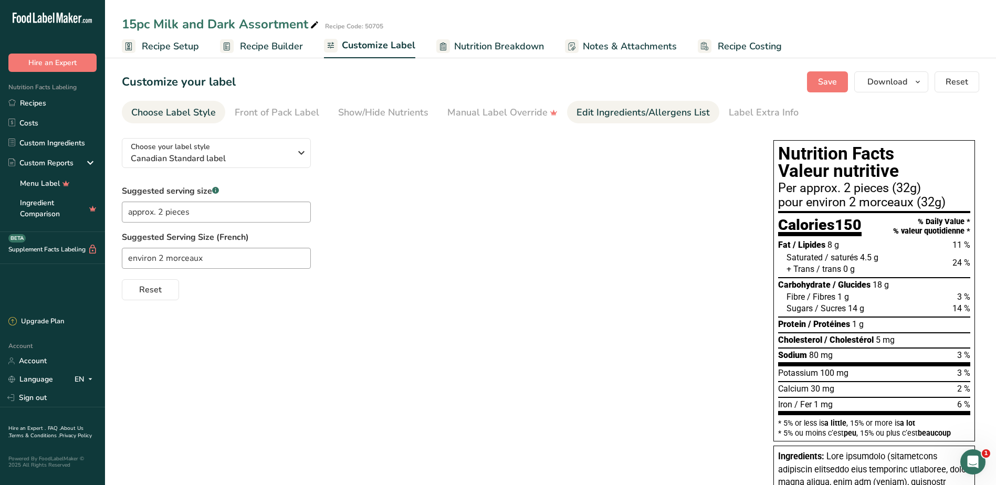
click at [608, 112] on div "Edit Ingredients/Allergens List" at bounding box center [643, 113] width 133 height 14
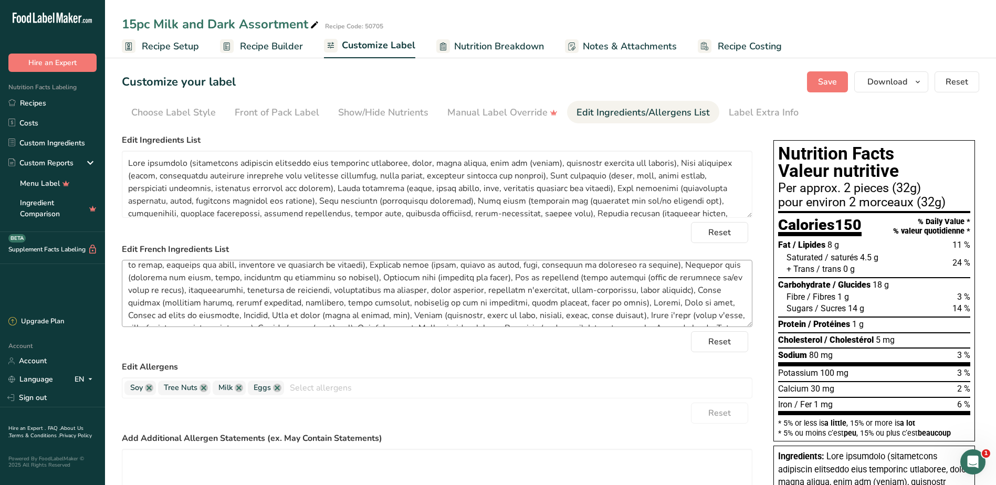
scroll to position [71, 0]
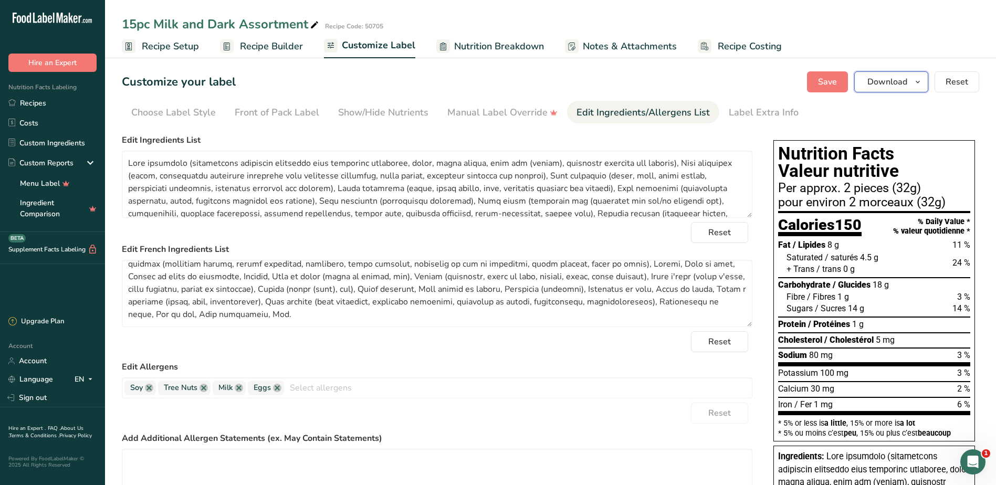
click at [900, 77] on span "Download" at bounding box center [888, 82] width 40 height 13
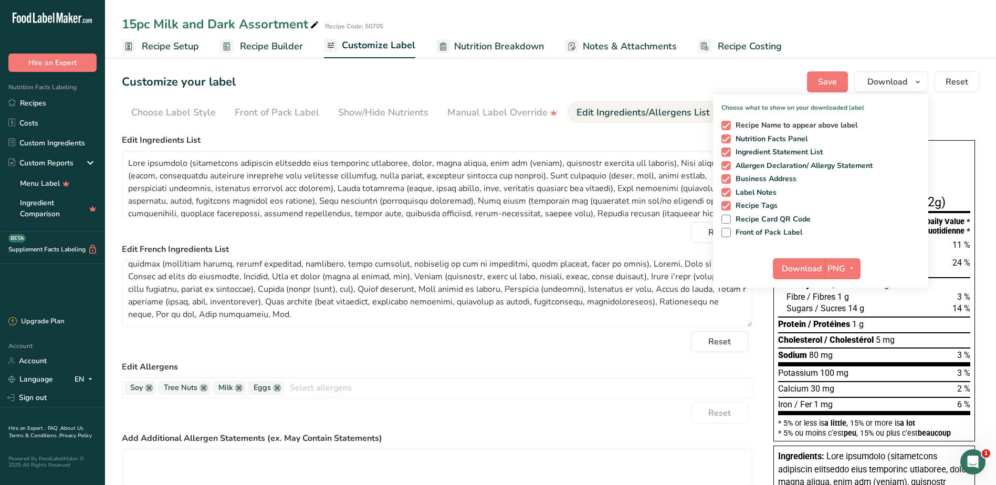
click at [810, 122] on span "Recipe Name to appear above label" at bounding box center [794, 125] width 127 height 9
click at [728, 122] on input "Recipe Name to appear above label" at bounding box center [725, 125] width 7 height 7
checkbox input "false"
click at [767, 231] on span "Front of Pack Label" at bounding box center [767, 232] width 72 height 9
click at [728, 231] on input "Front of Pack Label" at bounding box center [725, 232] width 7 height 7
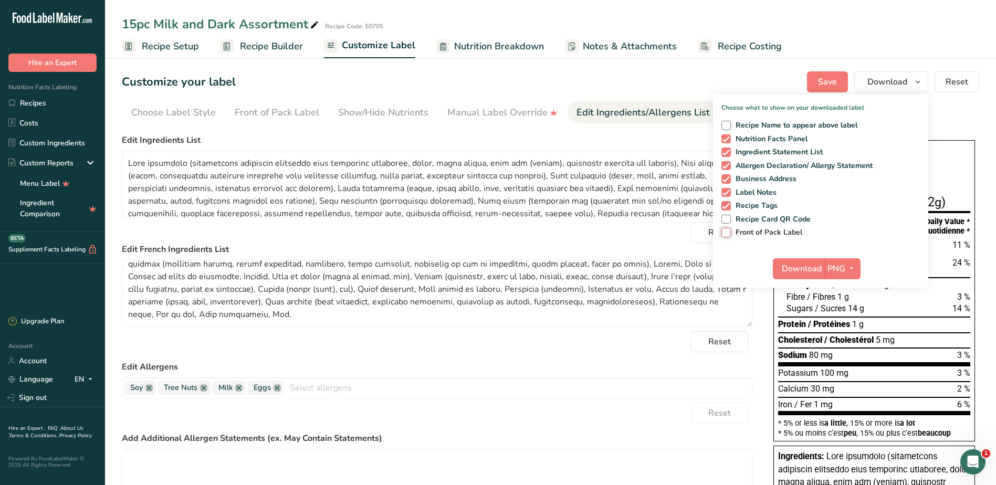
checkbox input "true"
click at [811, 268] on span "Download" at bounding box center [802, 269] width 40 height 13
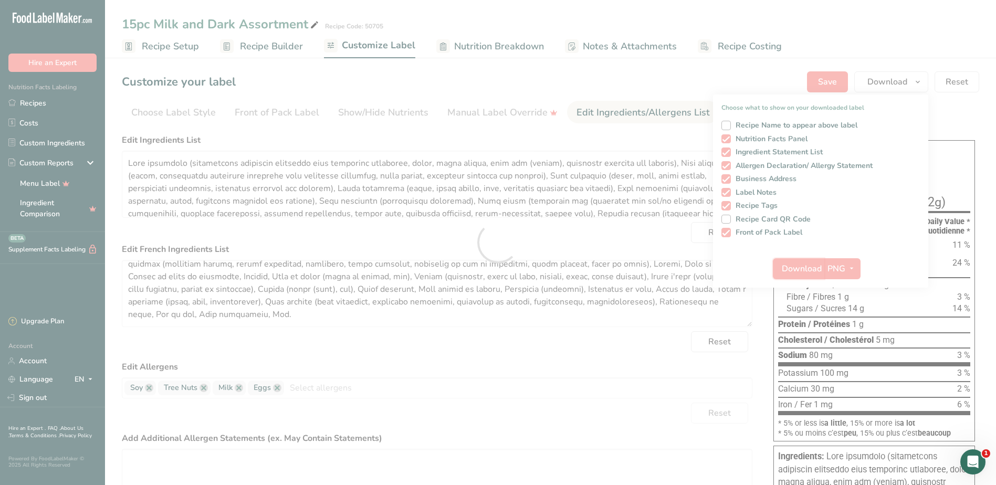
scroll to position [0, 0]
